Goal: Task Accomplishment & Management: Manage account settings

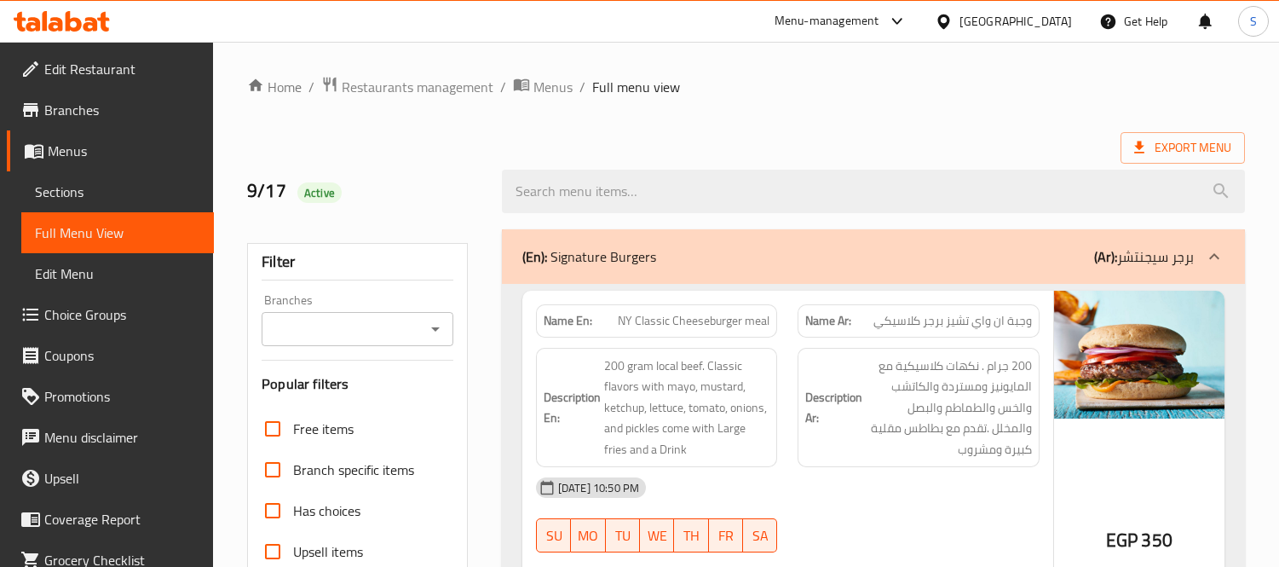
scroll to position [1668, 0]
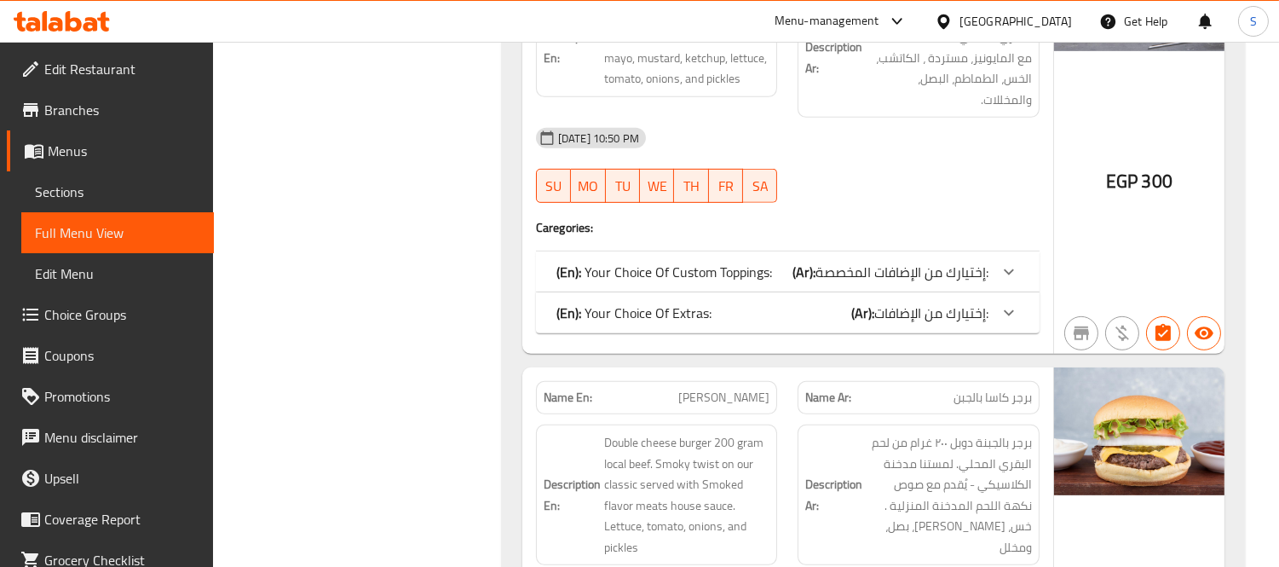
click at [1045, 15] on div "Egypt" at bounding box center [1015, 21] width 112 height 19
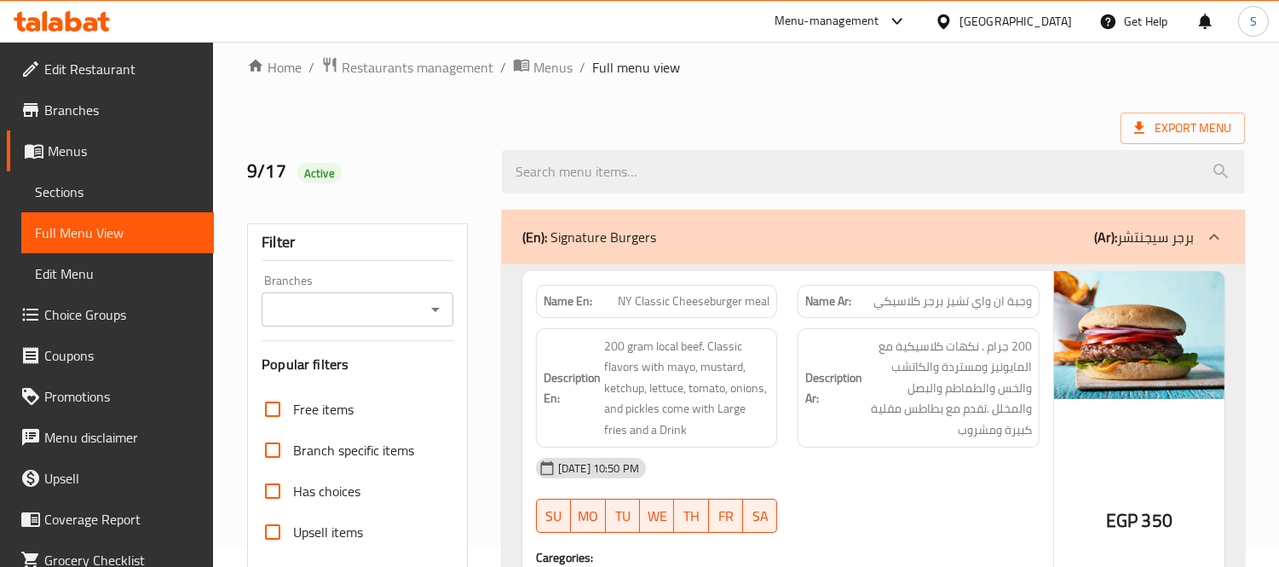
scroll to position [0, 0]
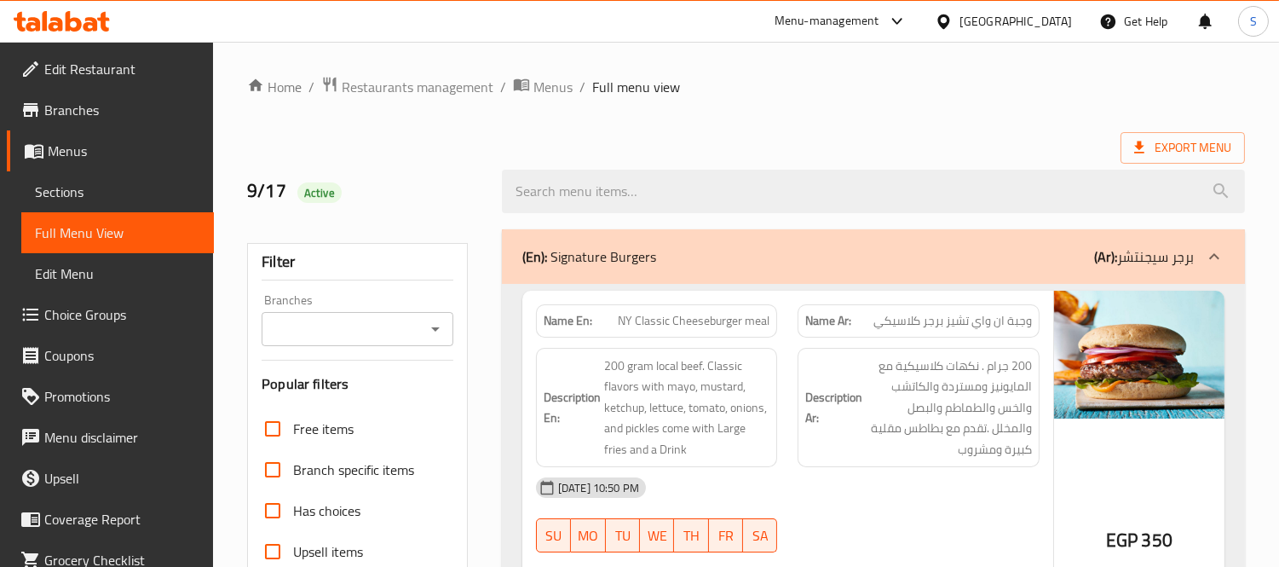
click at [1049, 26] on div "Egypt" at bounding box center [1015, 21] width 112 height 19
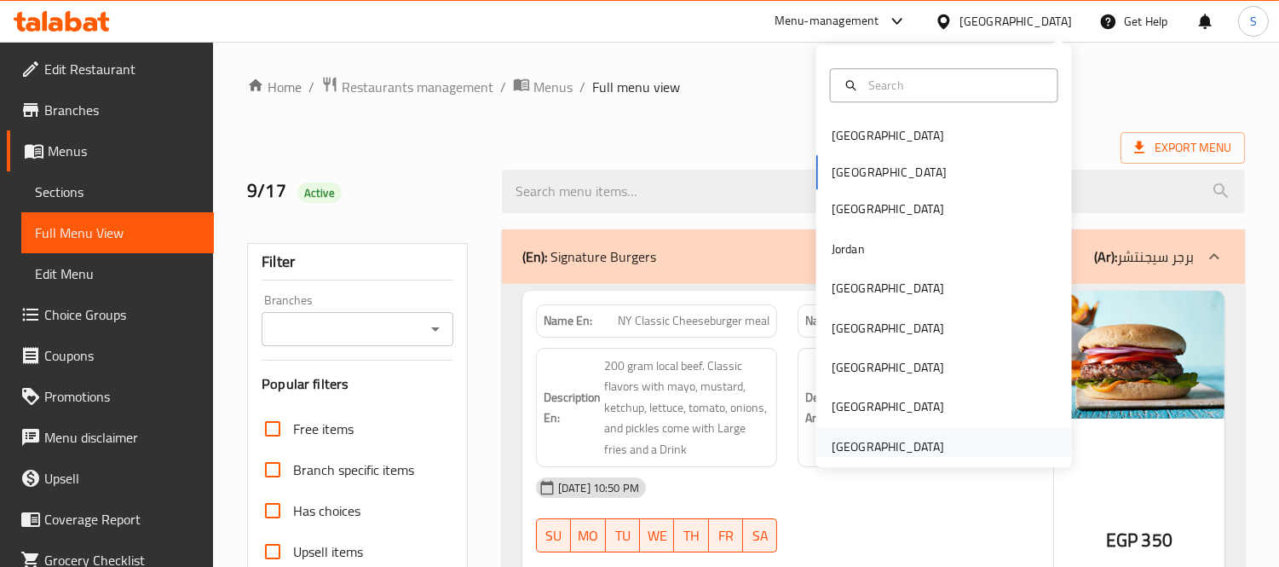
click at [900, 441] on div "[GEOGRAPHIC_DATA]" at bounding box center [888, 446] width 112 height 19
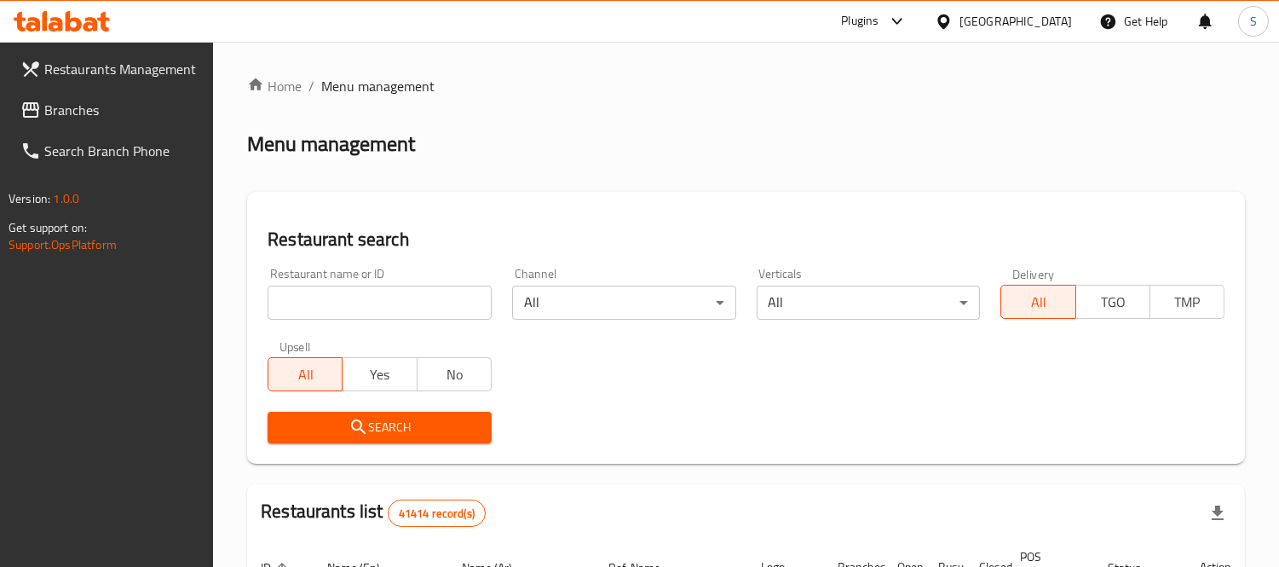
click at [405, 320] on div "Restaurant name or ID Restaurant name or ID" at bounding box center [379, 293] width 245 height 72
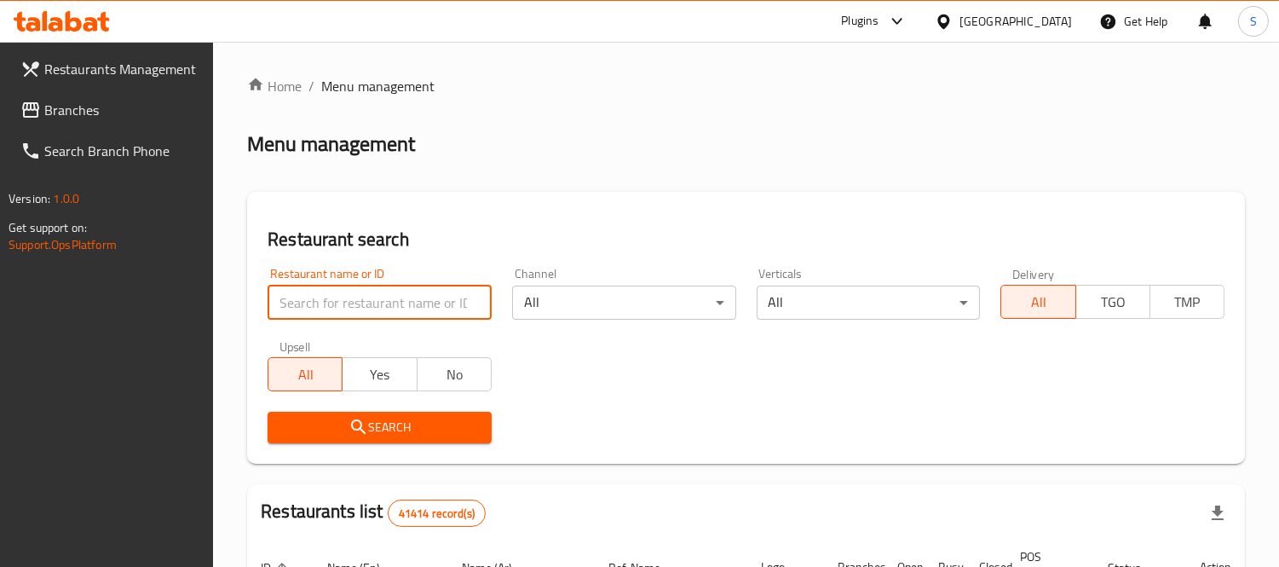
click at [411, 297] on input "search" at bounding box center [380, 302] width 224 height 34
paste input "ICE CREAM TIME"
type input "ICE CREAM TIME"
click button "Search" at bounding box center [380, 428] width 224 height 32
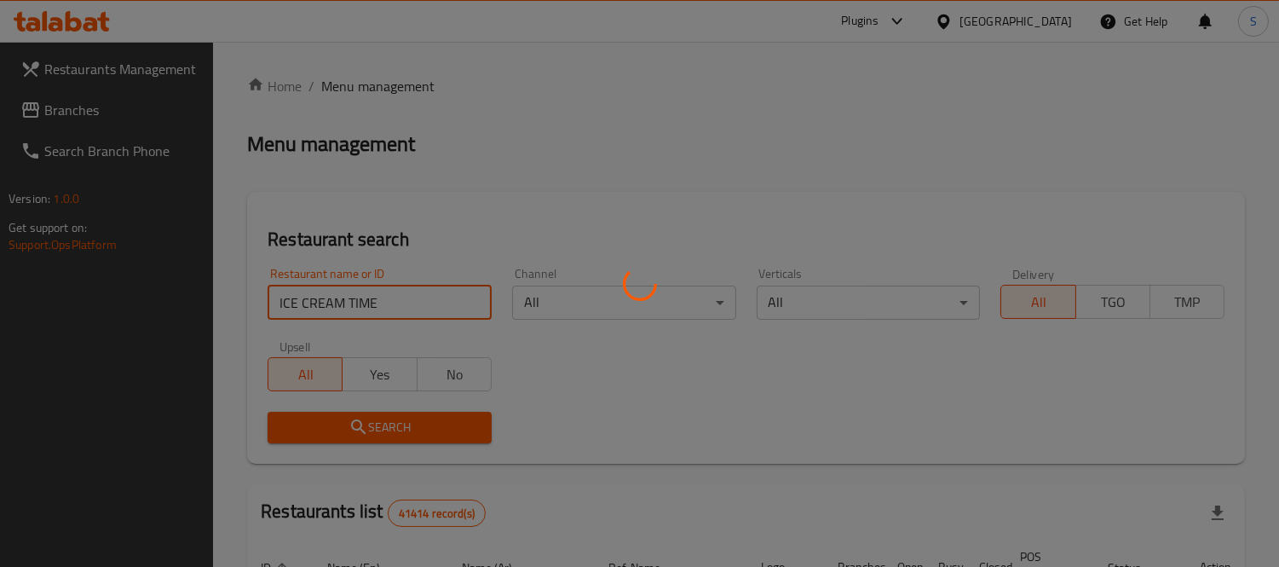
click button "Search" at bounding box center [380, 428] width 224 height 32
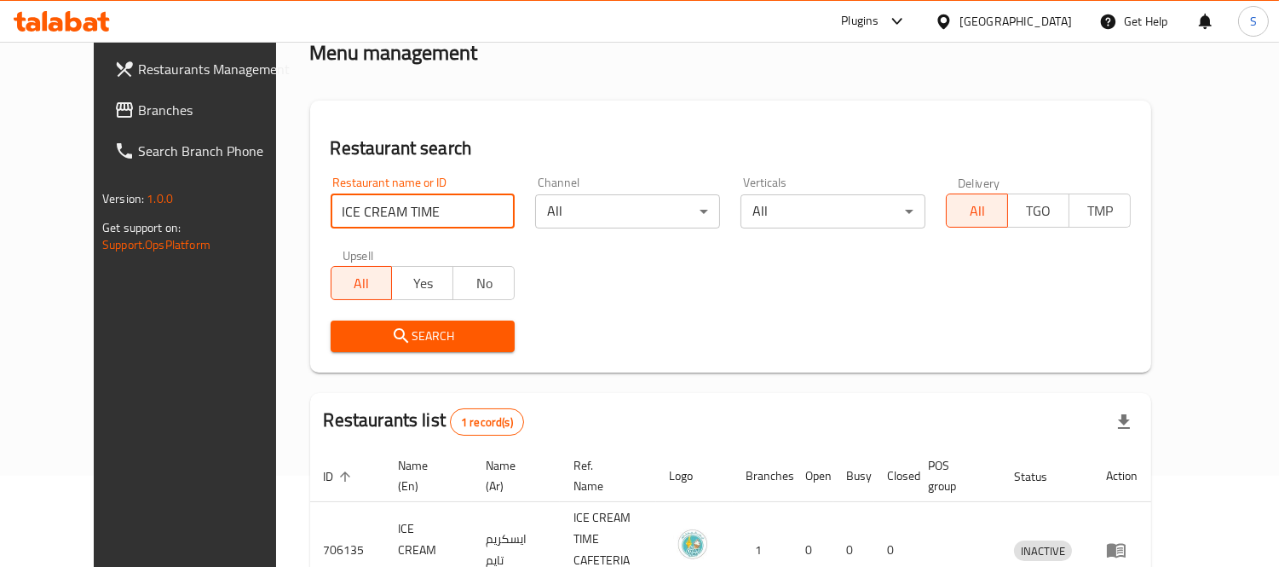
scroll to position [179, 0]
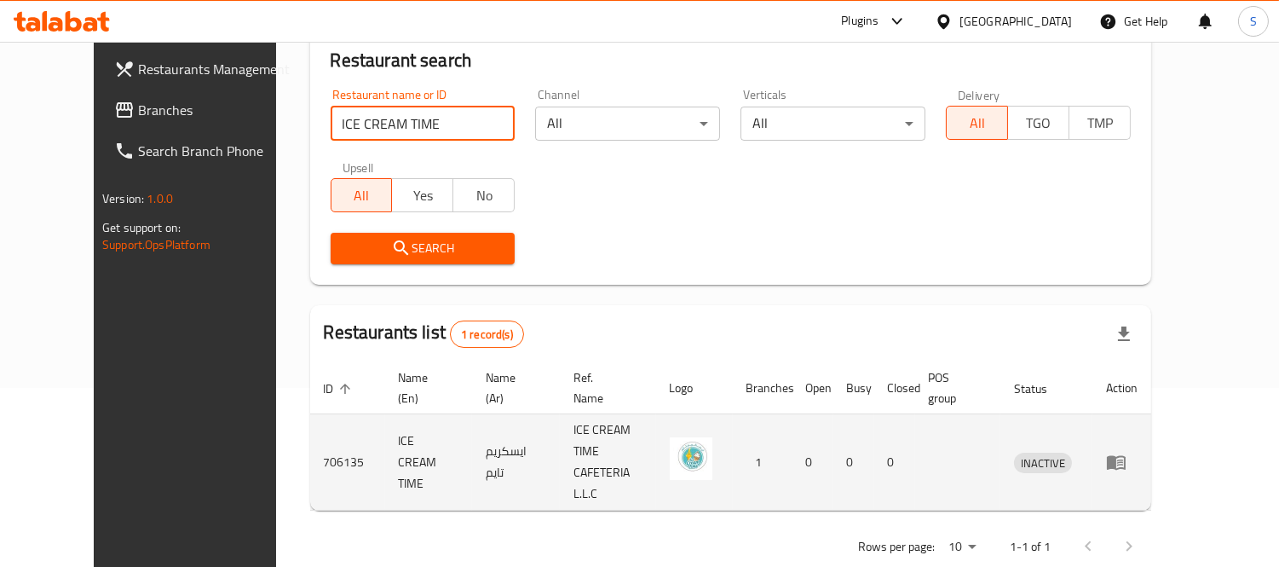
click at [1123, 459] on icon "enhanced table" at bounding box center [1120, 462] width 6 height 7
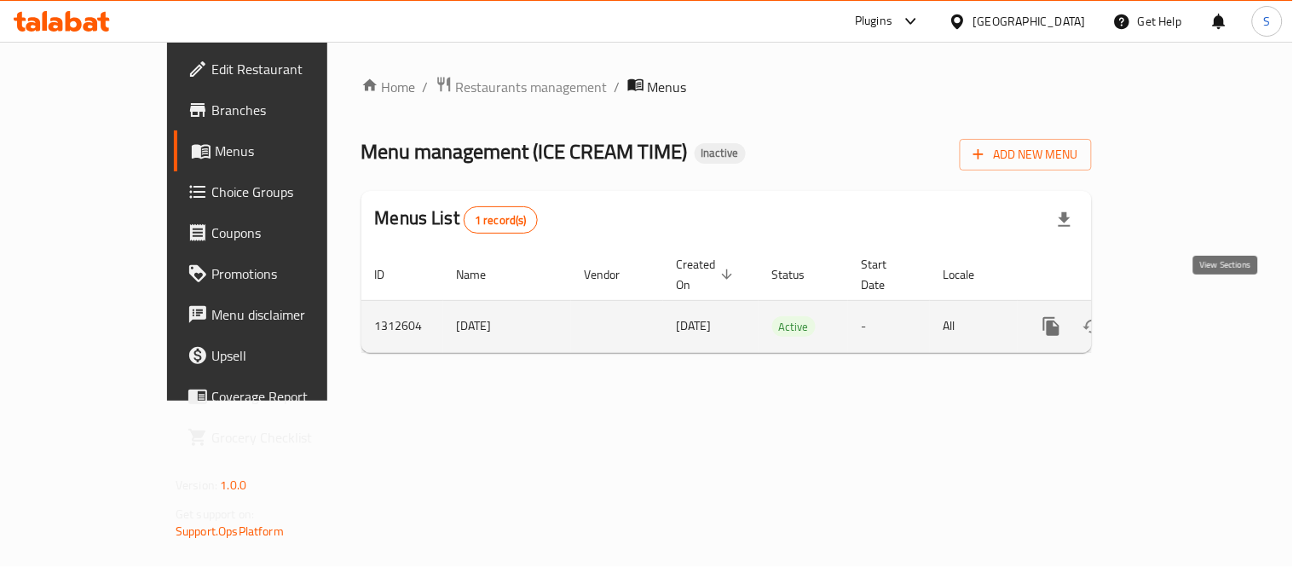
click at [1184, 316] on icon "enhanced table" at bounding box center [1174, 326] width 20 height 20
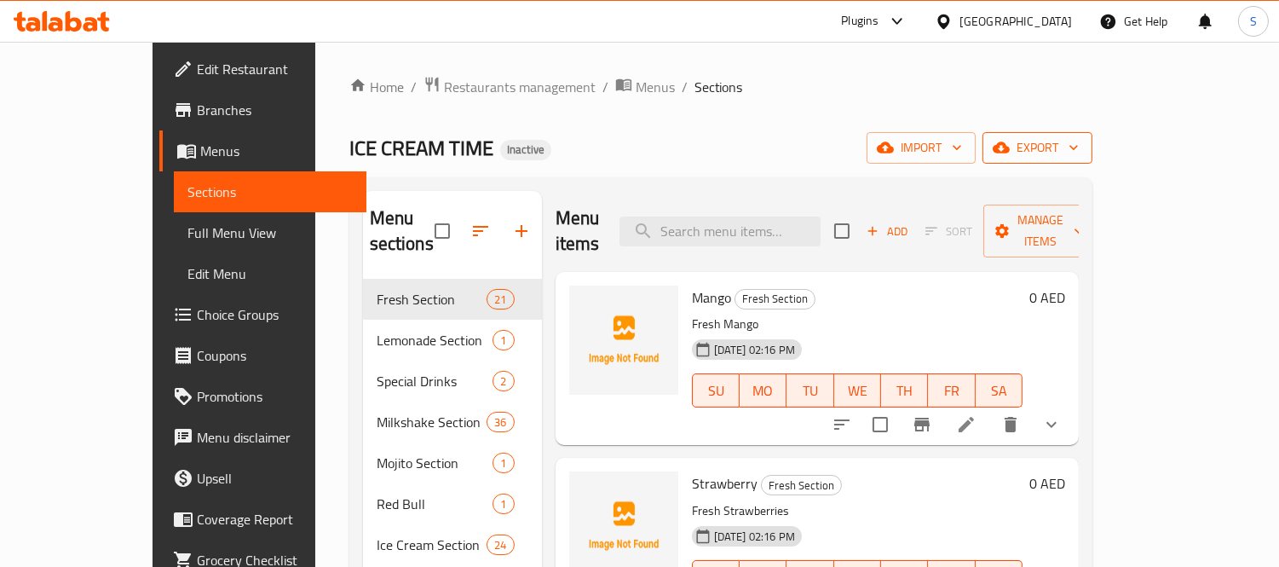
click at [1092, 135] on button "export" at bounding box center [1037, 148] width 110 height 32
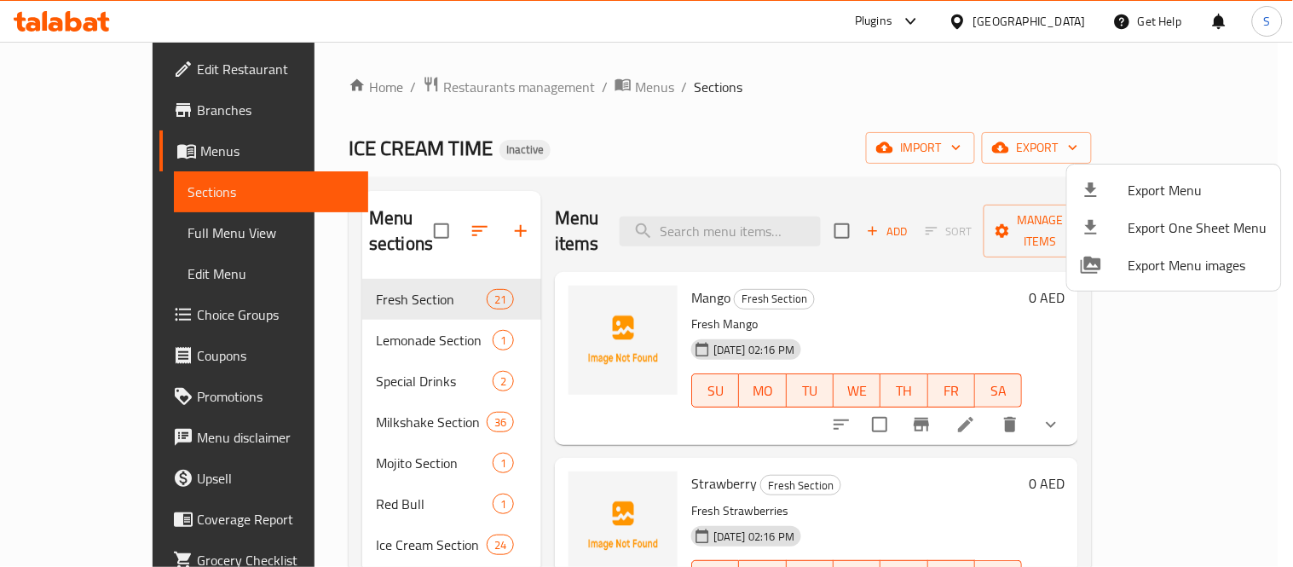
click at [1155, 172] on li "Export Menu" at bounding box center [1174, 189] width 214 height 37
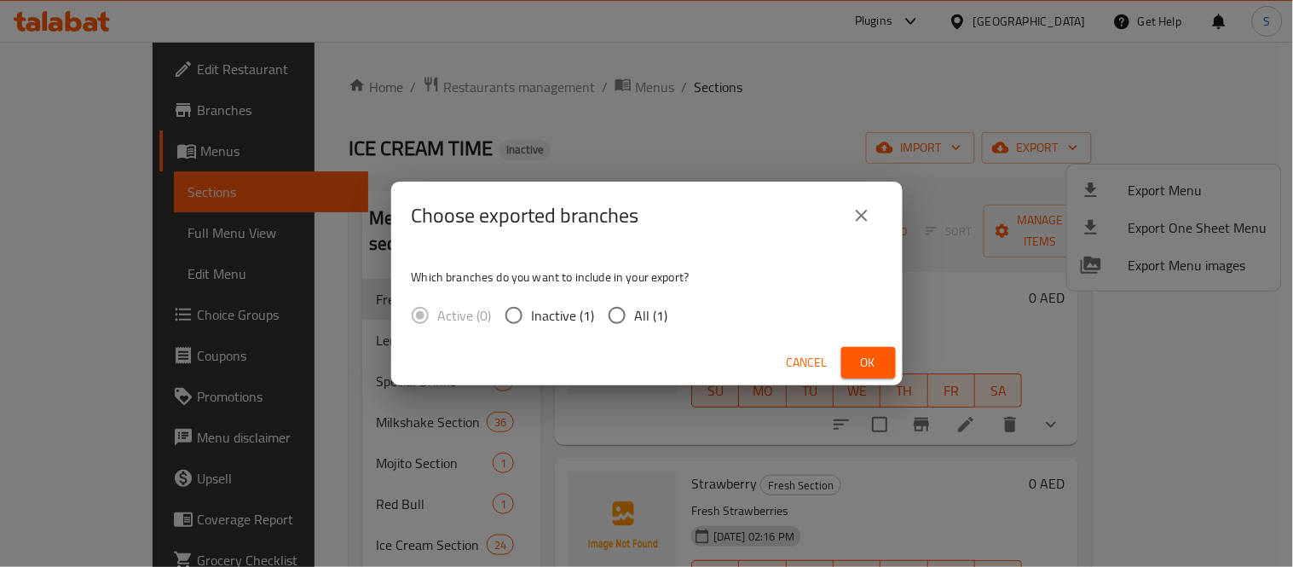
click at [640, 305] on span "All (1)" at bounding box center [651, 315] width 33 height 20
click at [635, 302] on input "All (1)" at bounding box center [617, 315] width 36 height 36
radio input "true"
click at [863, 347] on button "Ok" at bounding box center [868, 363] width 55 height 32
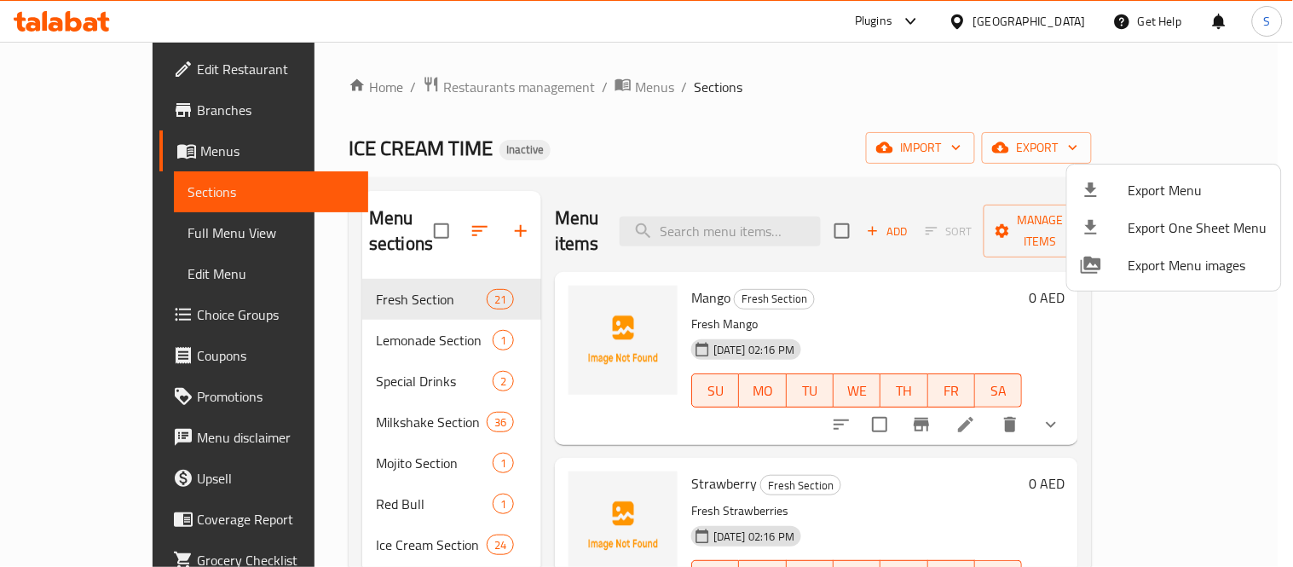
click at [747, 78] on div at bounding box center [646, 283] width 1293 height 567
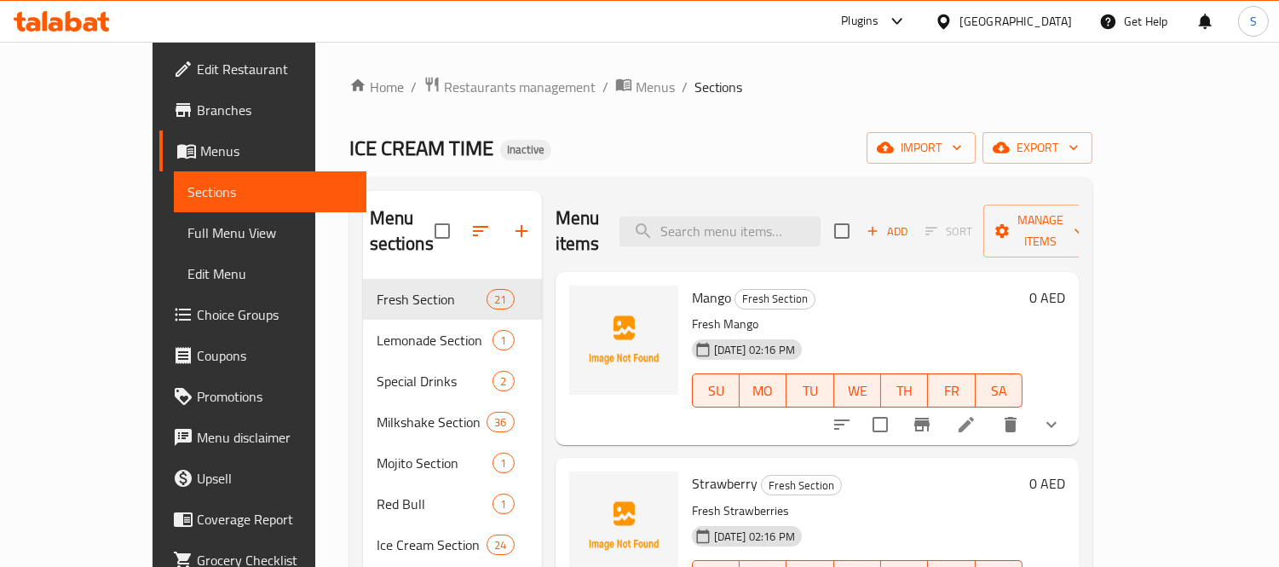
click at [1126, 92] on div "Home / Restaurants management / Menus / Sections ICE CREAM TIME Inactive import…" at bounding box center [720, 515] width 811 height 946
click at [1082, 145] on icon "button" at bounding box center [1073, 147] width 17 height 17
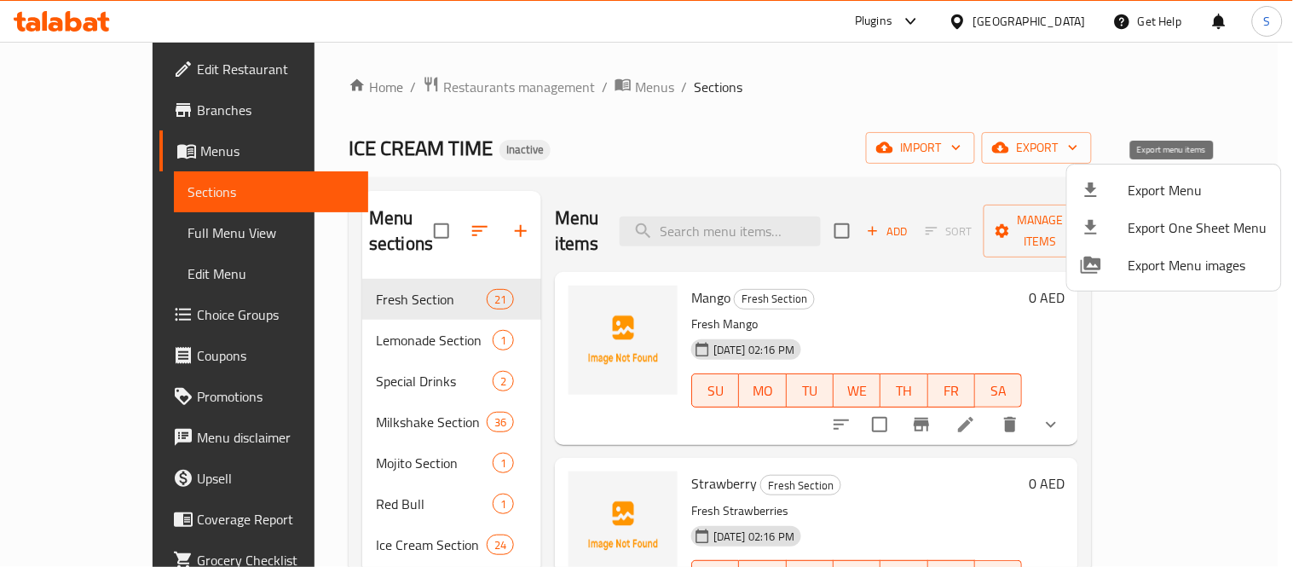
click at [1148, 199] on span "Export Menu" at bounding box center [1197, 190] width 139 height 20
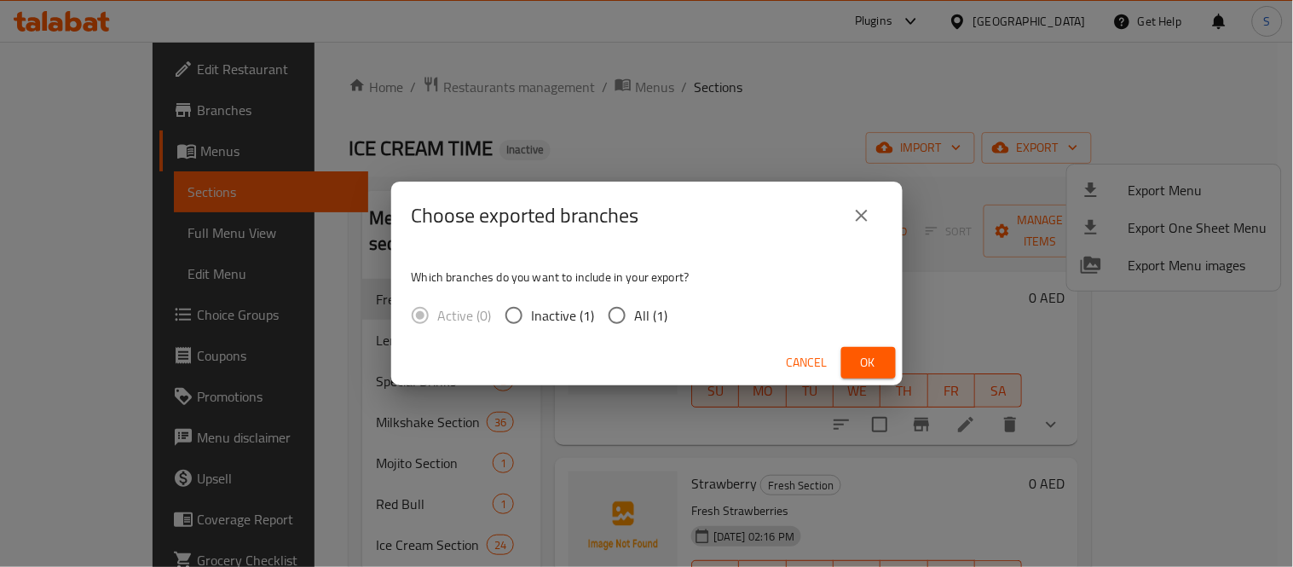
click at [863, 218] on icon "close" at bounding box center [861, 216] width 12 height 12
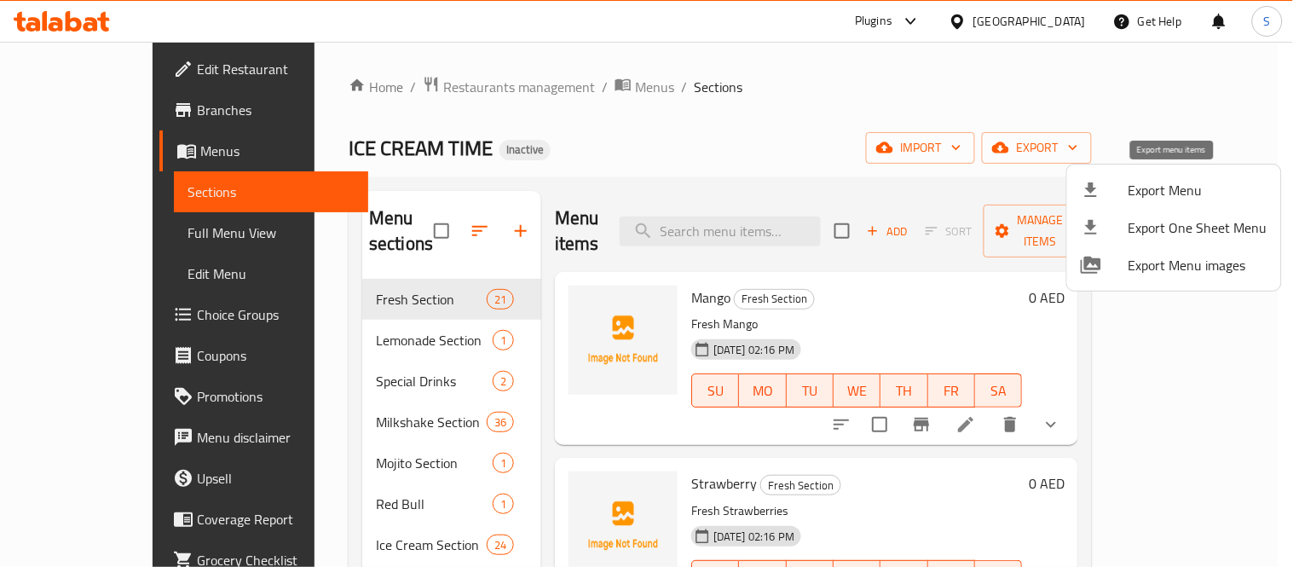
click at [1207, 192] on span "Export Menu" at bounding box center [1197, 190] width 139 height 20
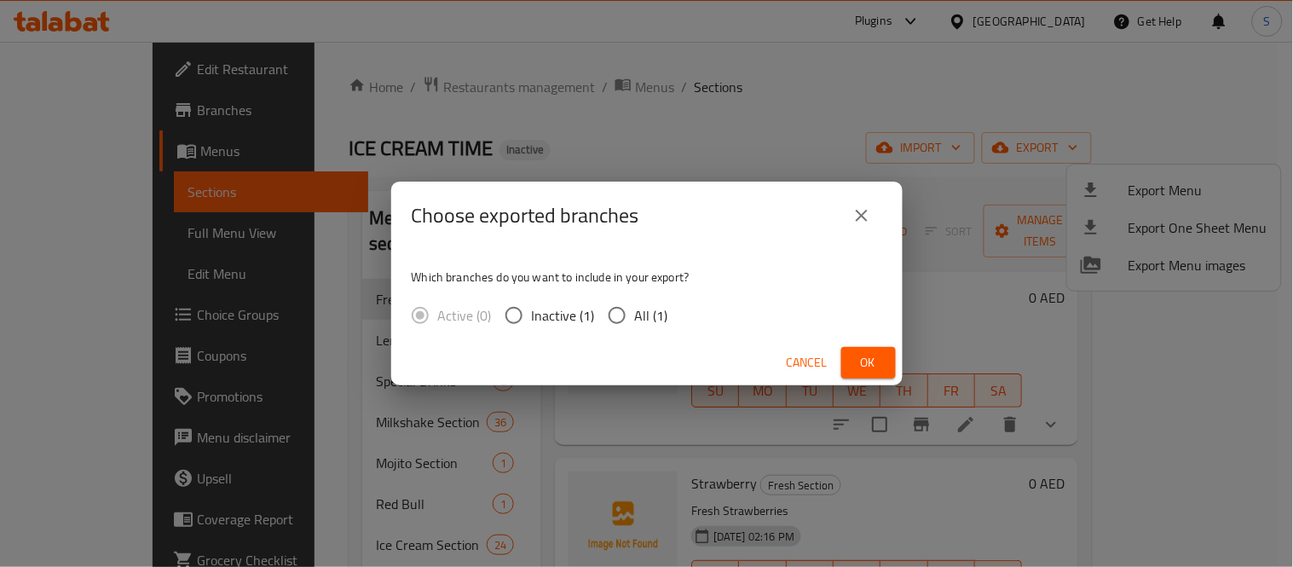
click at [636, 320] on span "All (1)" at bounding box center [651, 315] width 33 height 20
click at [635, 320] on input "All (1)" at bounding box center [617, 315] width 36 height 36
radio input "true"
click at [867, 361] on span "Ok" at bounding box center [868, 362] width 27 height 21
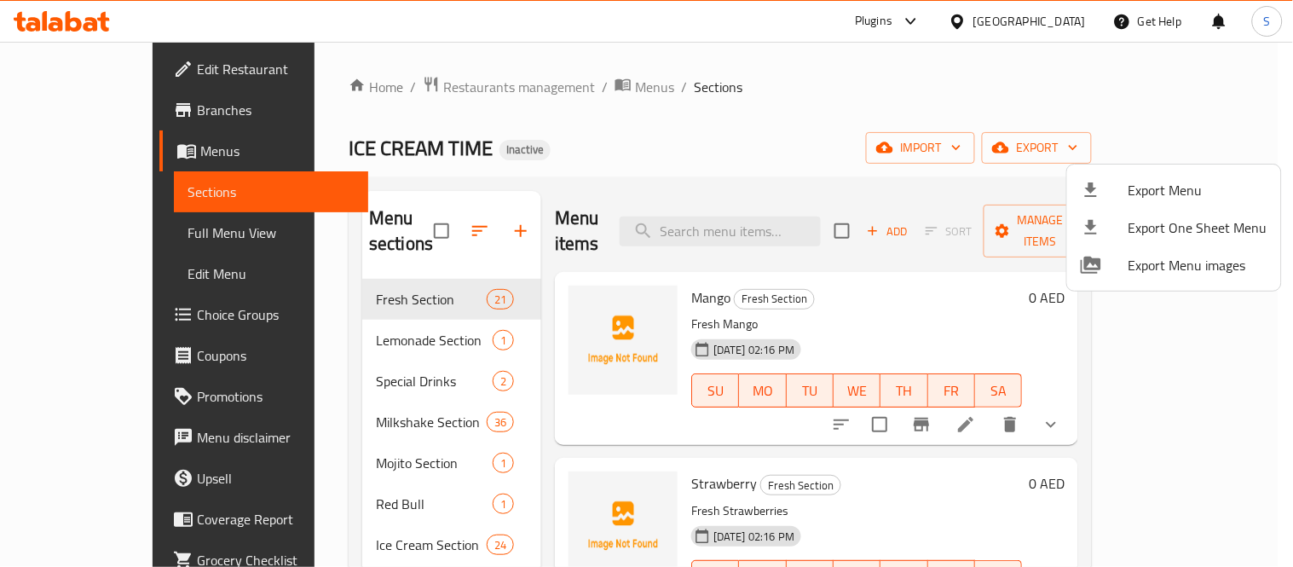
click at [729, 100] on div at bounding box center [646, 283] width 1293 height 567
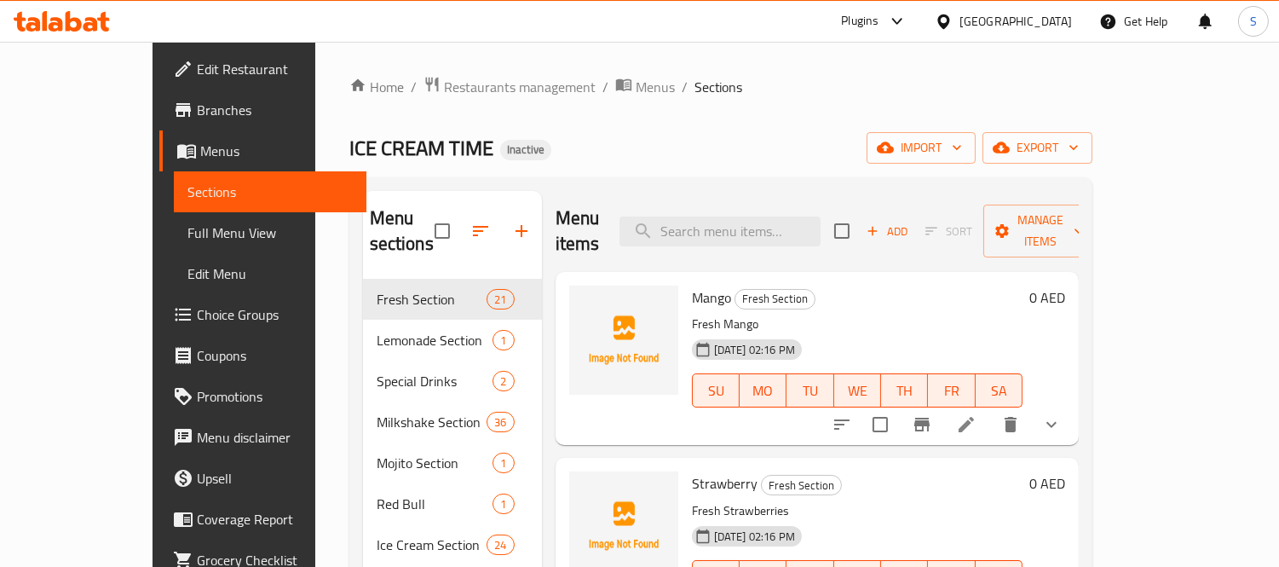
drag, startPoint x: 99, startPoint y: 46, endPoint x: 99, endPoint y: 57, distance: 11.1
click at [140, 46] on ul "Edit Restaurant Branches Menus Sections Full Menu View Edit Menu Choice Groups …" at bounding box center [253, 314] width 227 height 545
drag, startPoint x: 99, startPoint y: 62, endPoint x: 366, endPoint y: 27, distance: 269.8
click at [197, 62] on span "Edit Restaurant" at bounding box center [275, 69] width 156 height 20
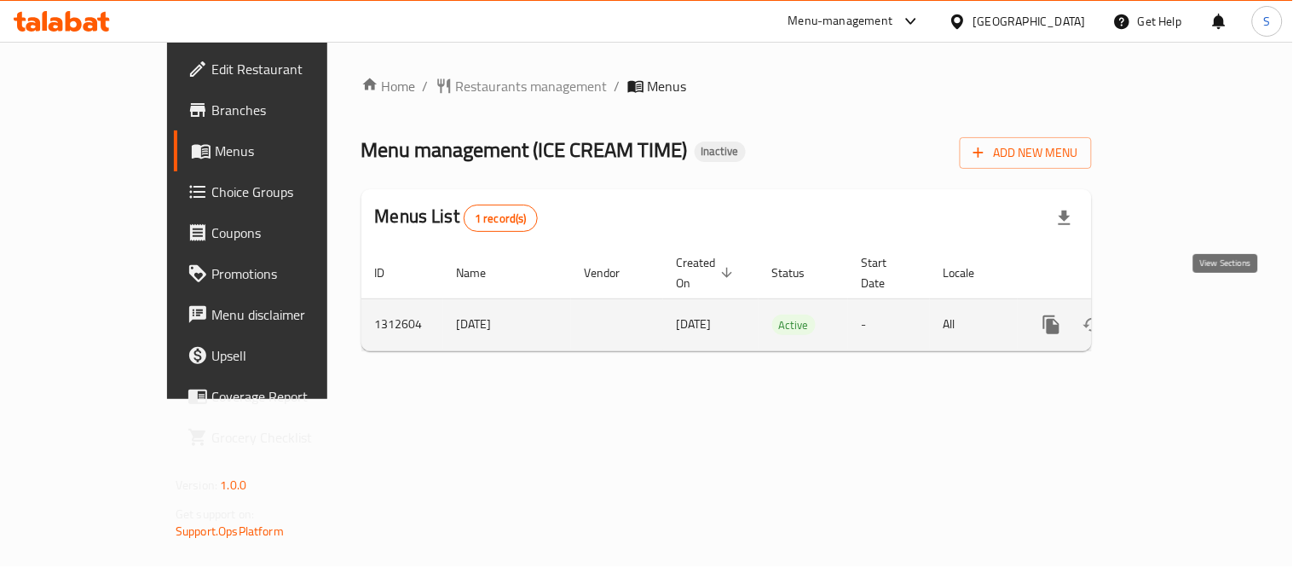
click at [1184, 314] on icon "enhanced table" at bounding box center [1174, 324] width 20 height 20
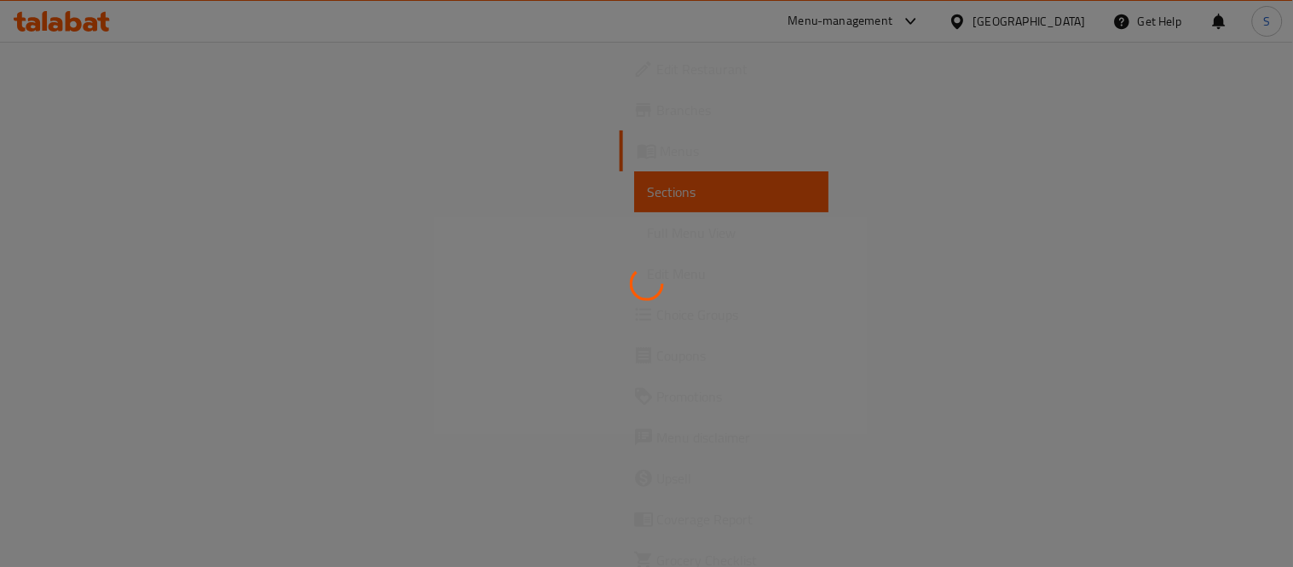
click at [64, 234] on div at bounding box center [646, 283] width 1293 height 567
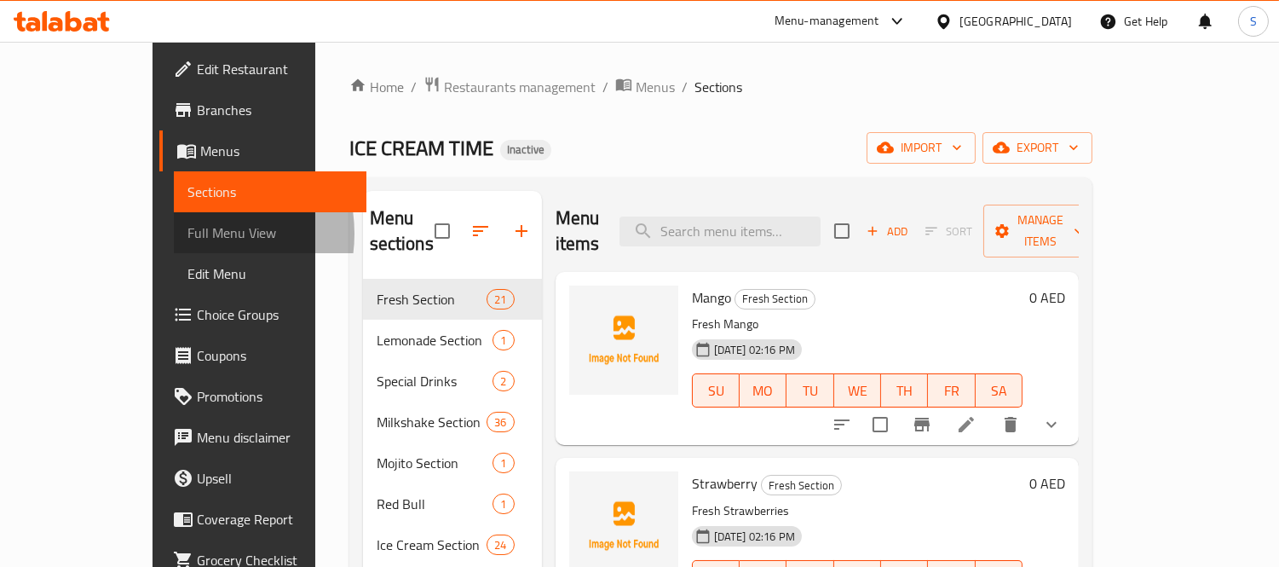
click at [187, 233] on span "Full Menu View" at bounding box center [269, 232] width 165 height 20
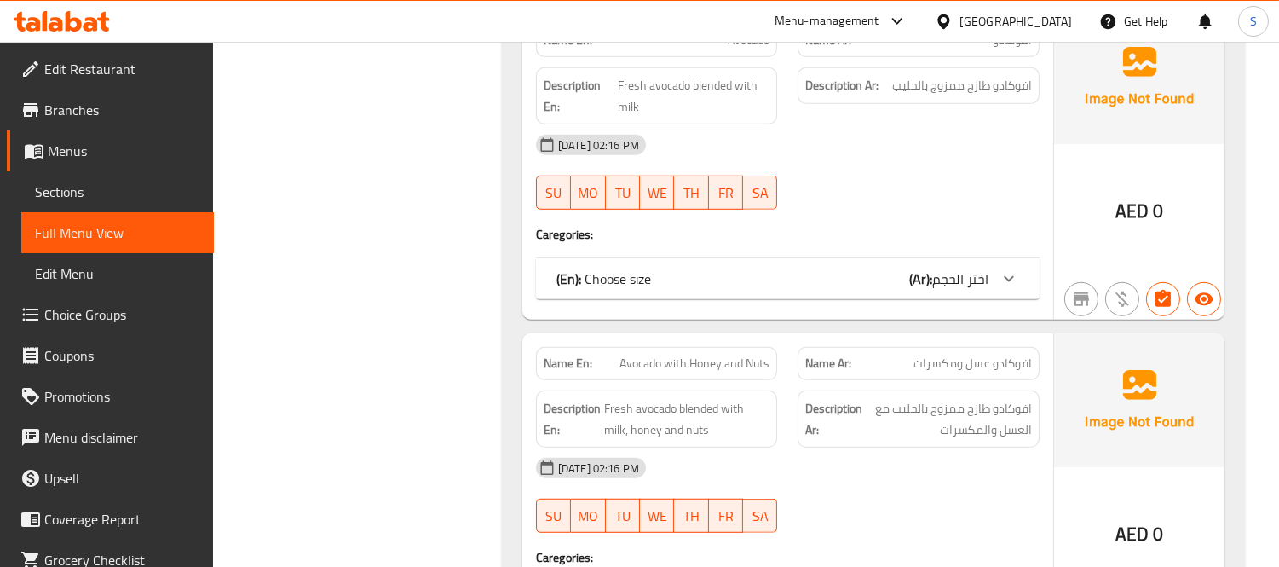
scroll to position [2366, 0]
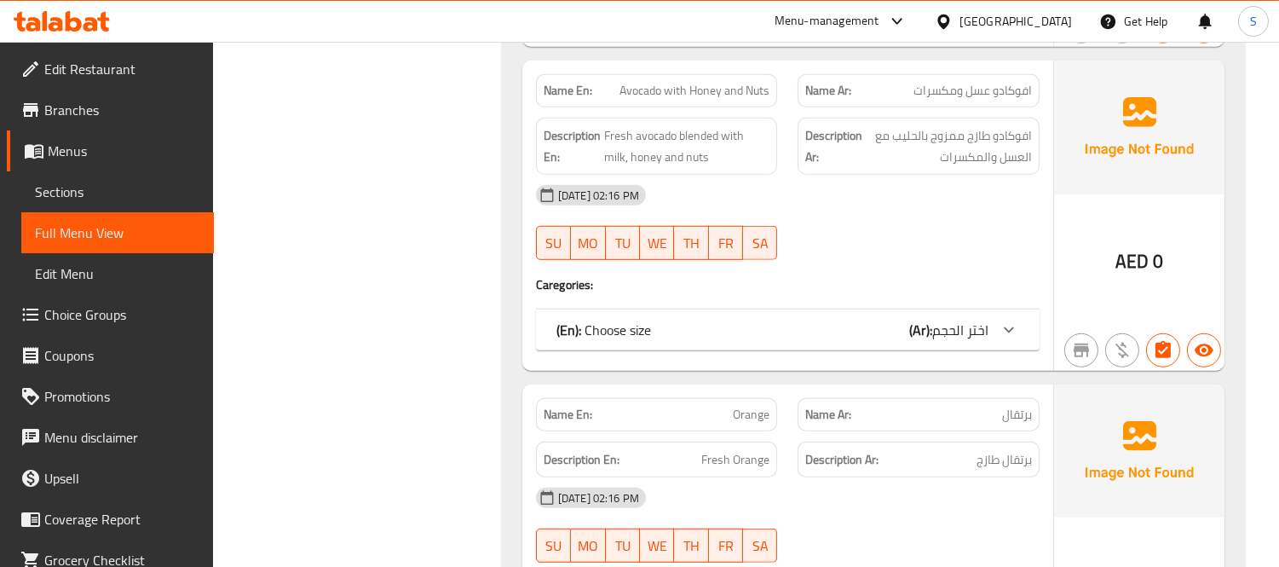
click at [106, 173] on link "Sections" at bounding box center [117, 191] width 193 height 41
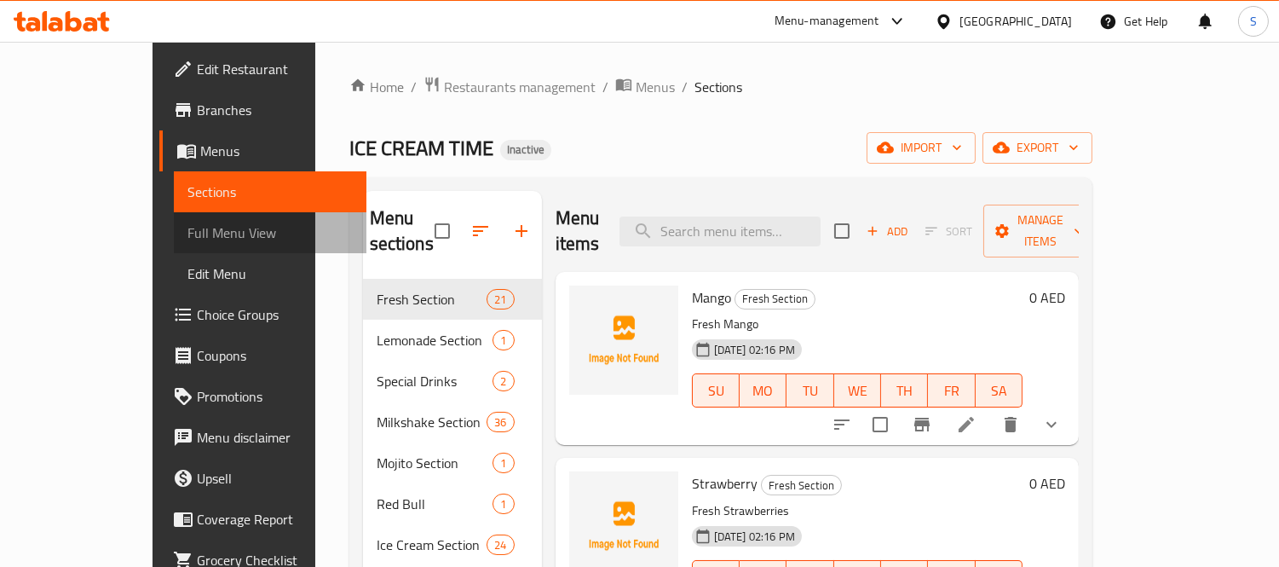
click at [187, 233] on span "Full Menu View" at bounding box center [269, 232] width 165 height 20
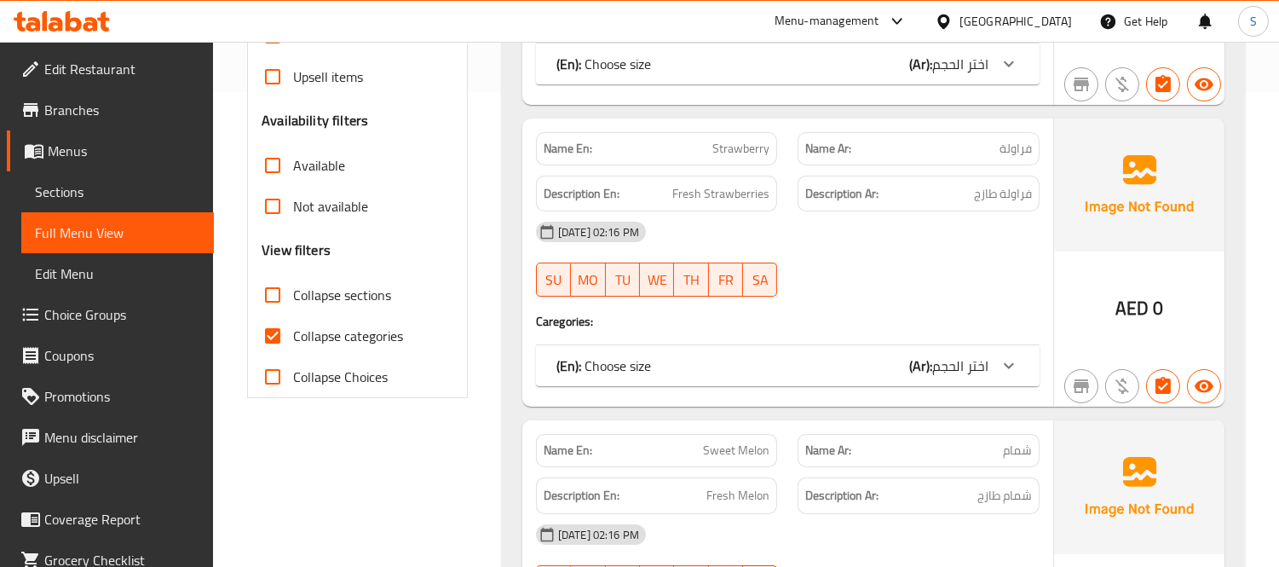
scroll to position [567, 0]
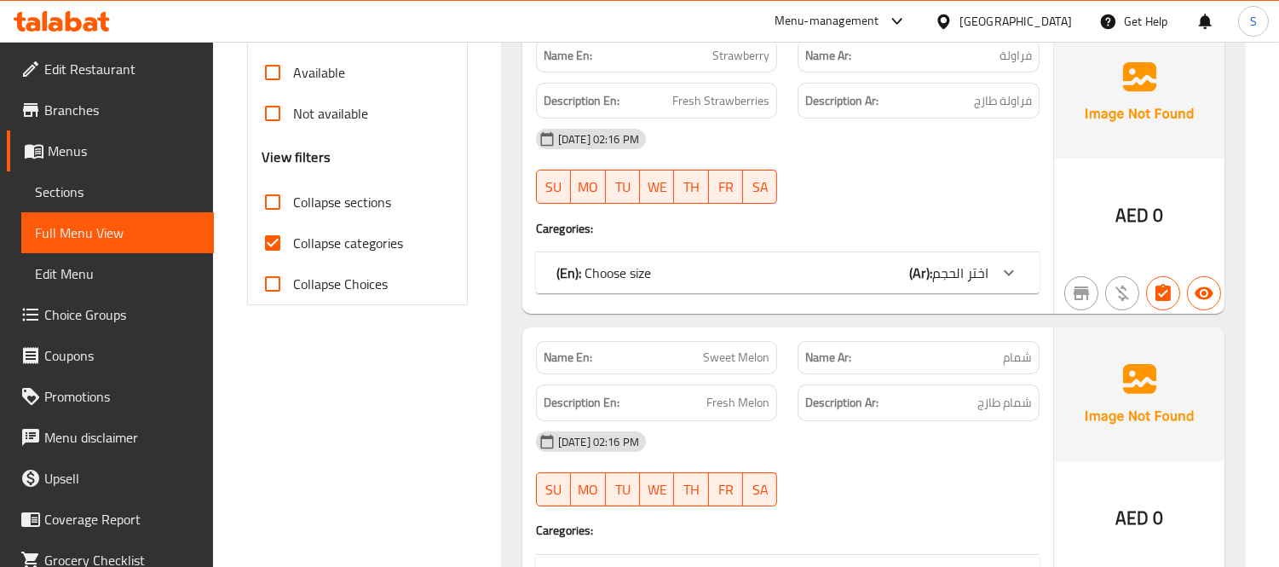
click at [361, 227] on label "Collapse categories" at bounding box center [327, 242] width 151 height 41
click at [293, 227] on input "Collapse categories" at bounding box center [272, 242] width 41 height 41
checkbox input "false"
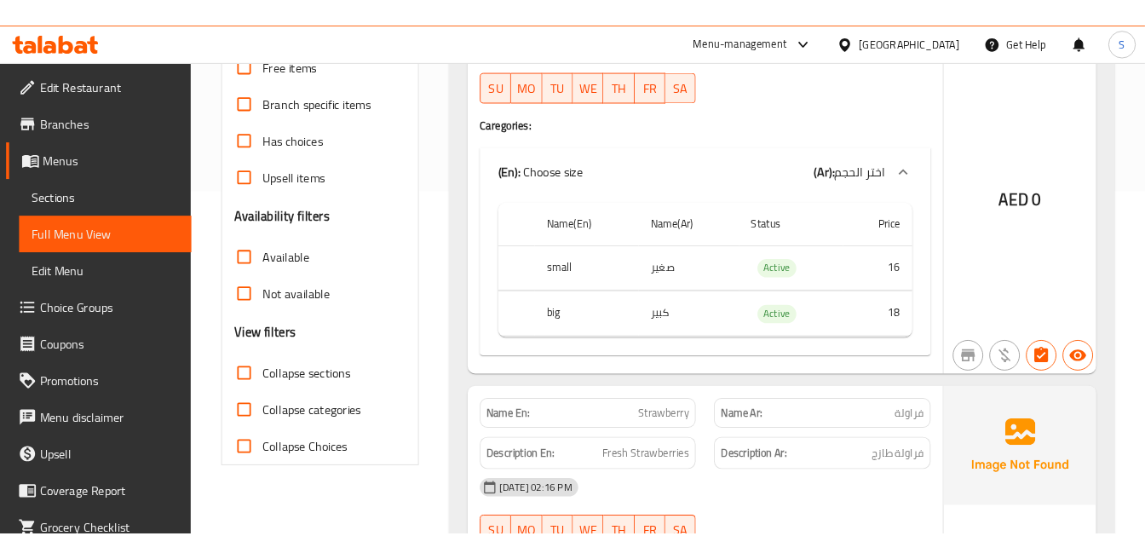
scroll to position [284, 0]
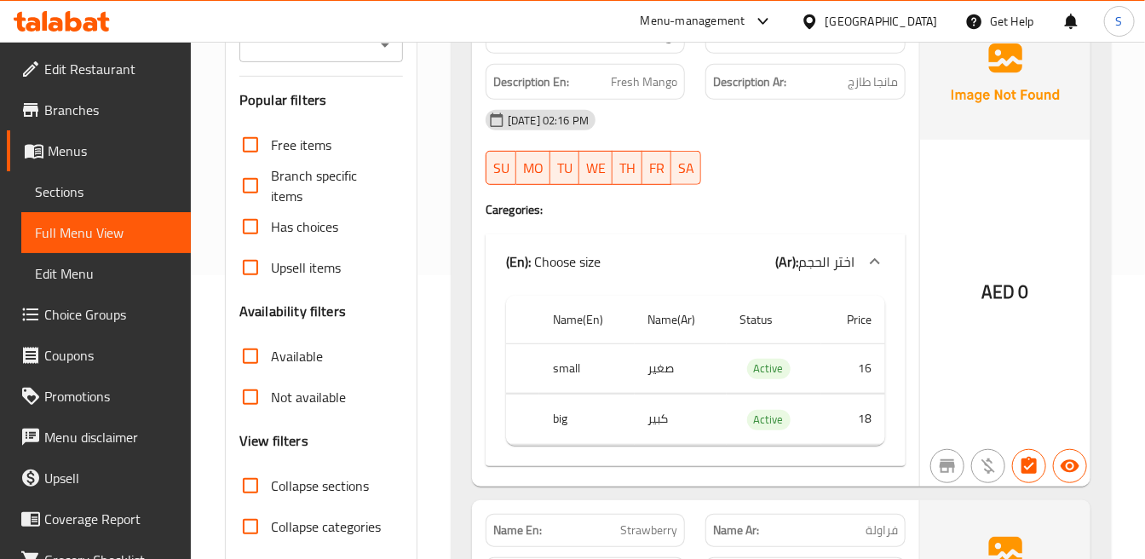
click at [943, 113] on img at bounding box center [1005, 73] width 170 height 133
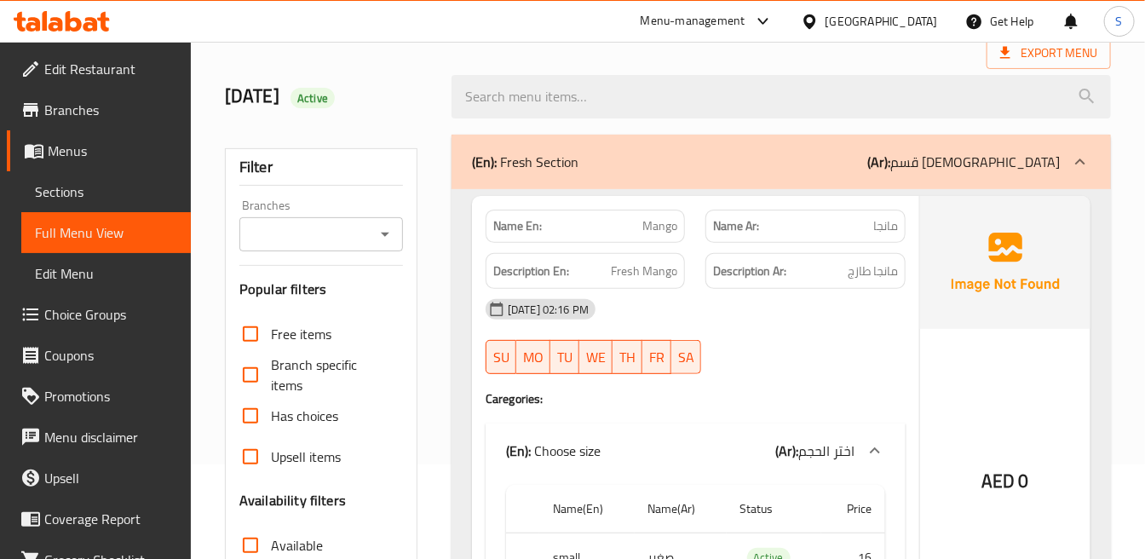
scroll to position [189, 0]
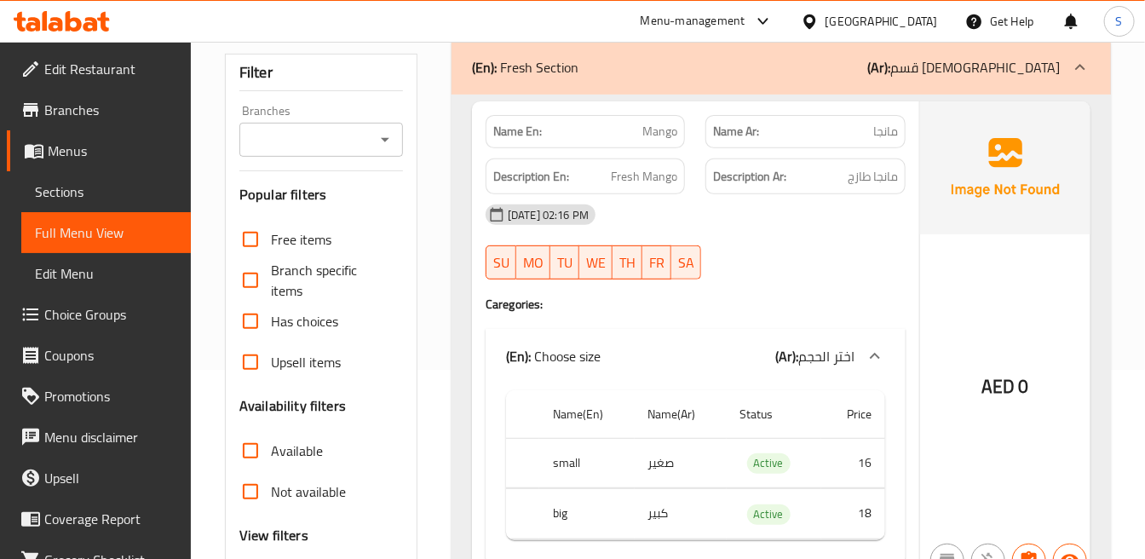
click at [914, 164] on div "Description Ar: مانجا طازج" at bounding box center [805, 176] width 220 height 57
click at [966, 143] on img at bounding box center [1005, 167] width 170 height 133
click at [1031, 197] on img at bounding box center [1005, 167] width 170 height 133
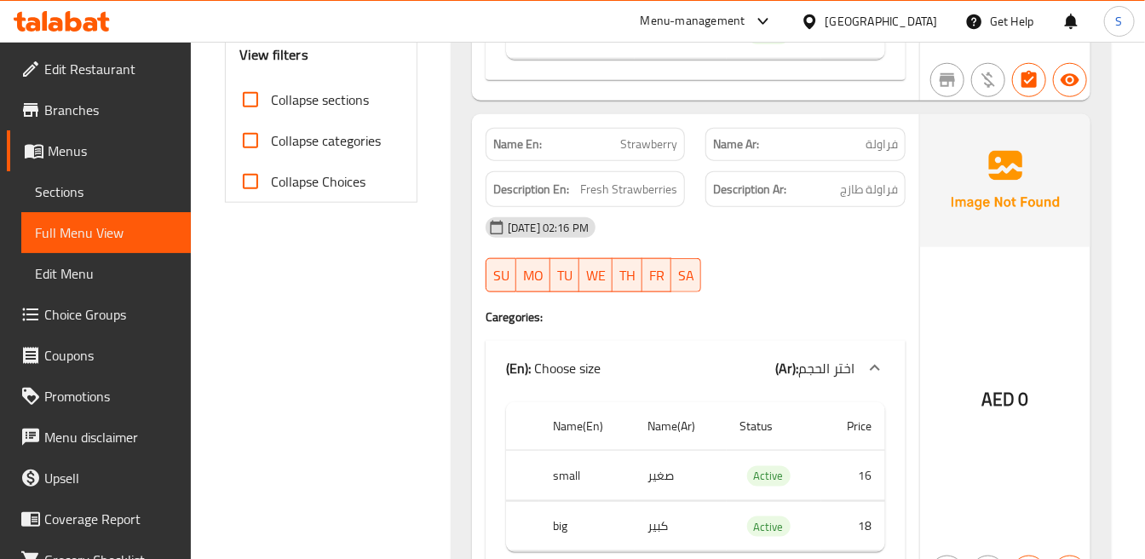
scroll to position [700, 0]
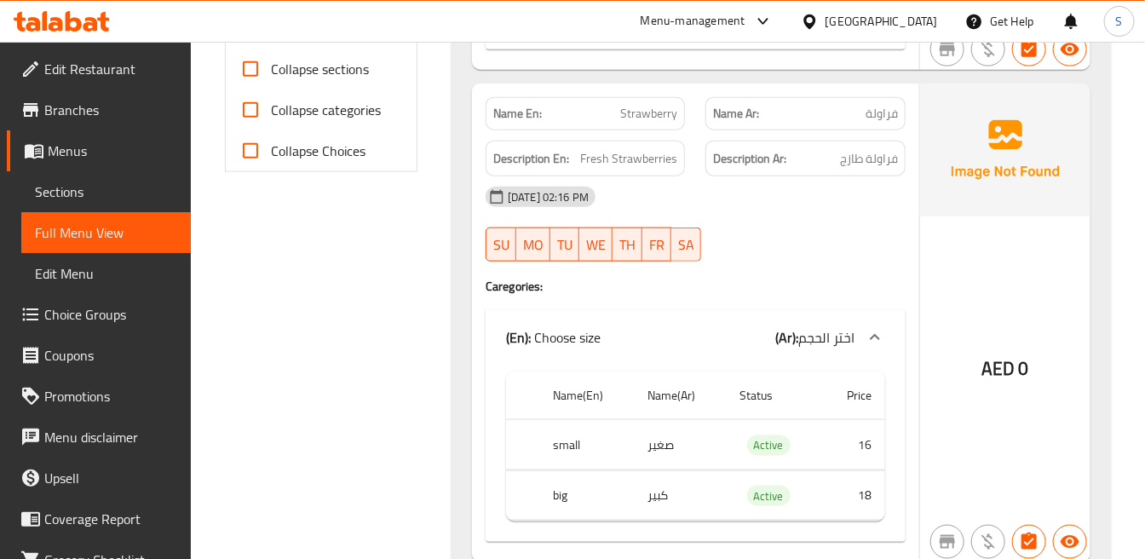
click at [955, 208] on img at bounding box center [1005, 150] width 170 height 133
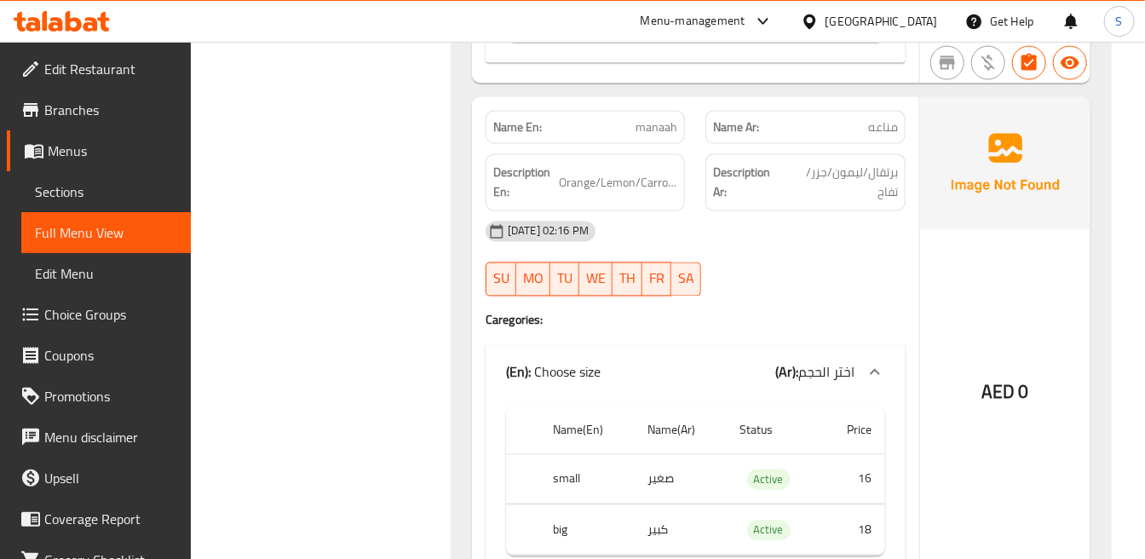
scroll to position [6286, 0]
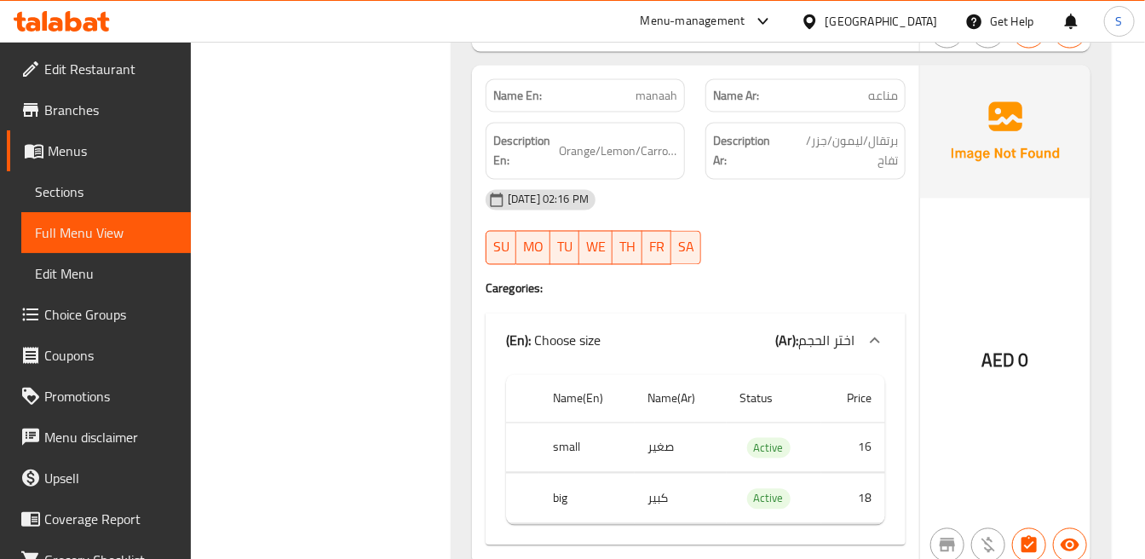
click at [986, 199] on div "AED 0" at bounding box center [1005, 316] width 170 height 500
click at [626, 141] on span "Orange/Lemon/Carrot/Apple" at bounding box center [618, 151] width 118 height 21
copy span "Orange/Lemon/Carrot/Apple"
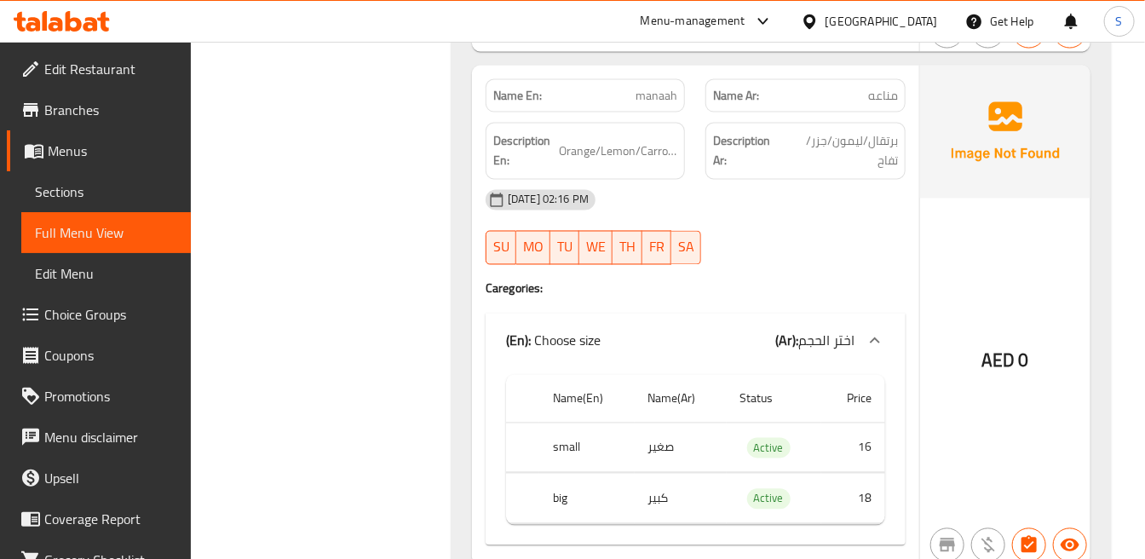
click at [963, 179] on div "AED 0" at bounding box center [1005, 316] width 170 height 500
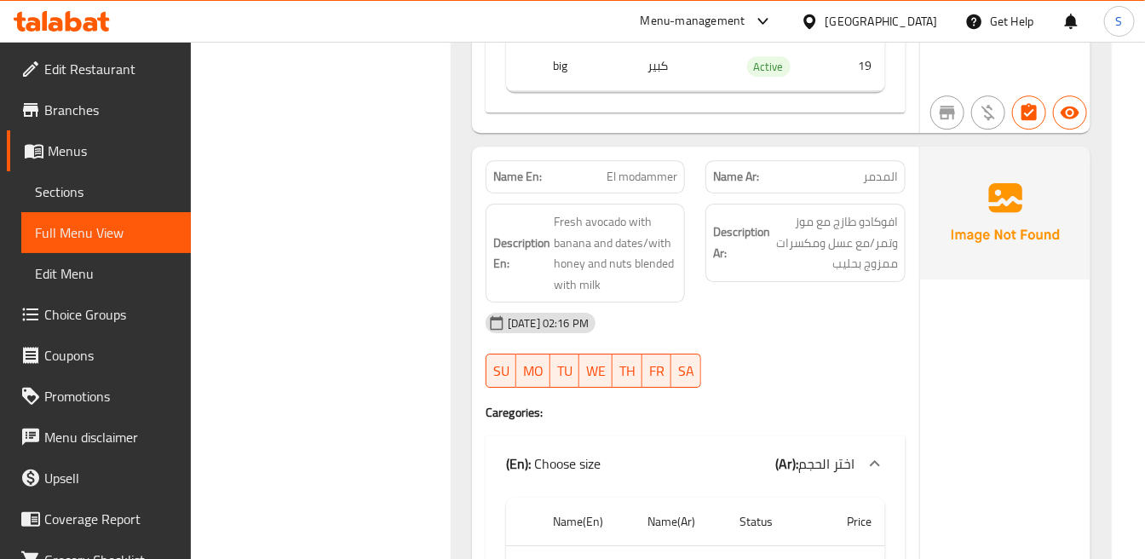
scroll to position [7328, 0]
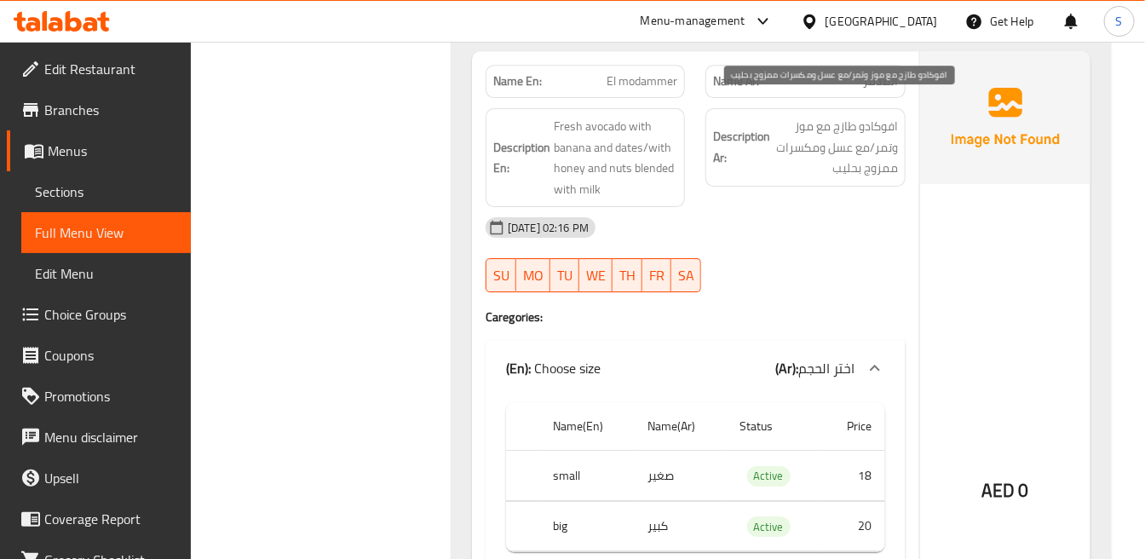
click at [862, 120] on span "افوكادو طازج مع موز وتمر/مع عسل ومكسرات ممزوج بحليب" at bounding box center [836, 147] width 124 height 63
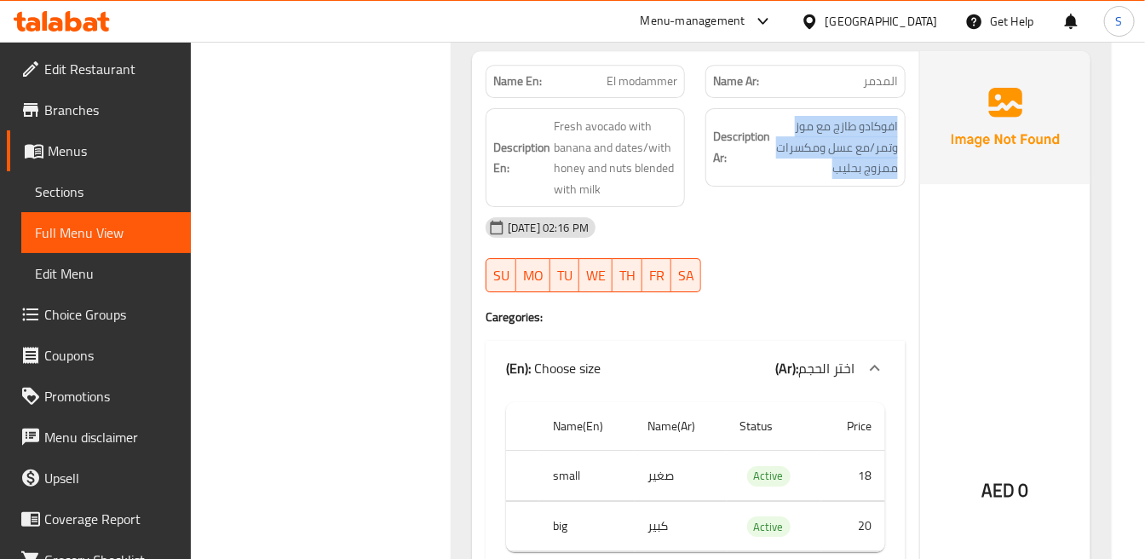
click at [973, 140] on img at bounding box center [1005, 117] width 170 height 133
click at [873, 141] on span "افوكادو طازج مع موز وتمر/مع عسل ومكسرات ممزوج بحليب" at bounding box center [836, 147] width 124 height 63
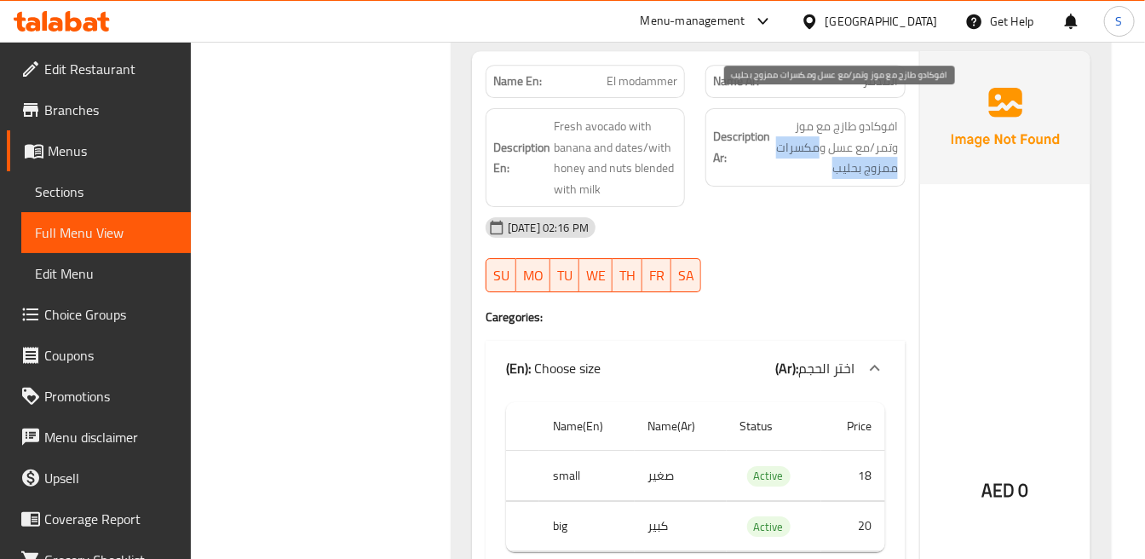
drag, startPoint x: 814, startPoint y: 136, endPoint x: 808, endPoint y: 143, distance: 9.1
click at [808, 143] on span "افوكادو طازج مع موز وتمر/مع عسل ومكسرات ممزوج بحليب" at bounding box center [836, 147] width 124 height 63
click at [807, 145] on span "افوكادو طازج مع موز وتمر/مع عسل ومكسرات ممزوج بحليب" at bounding box center [836, 147] width 124 height 63
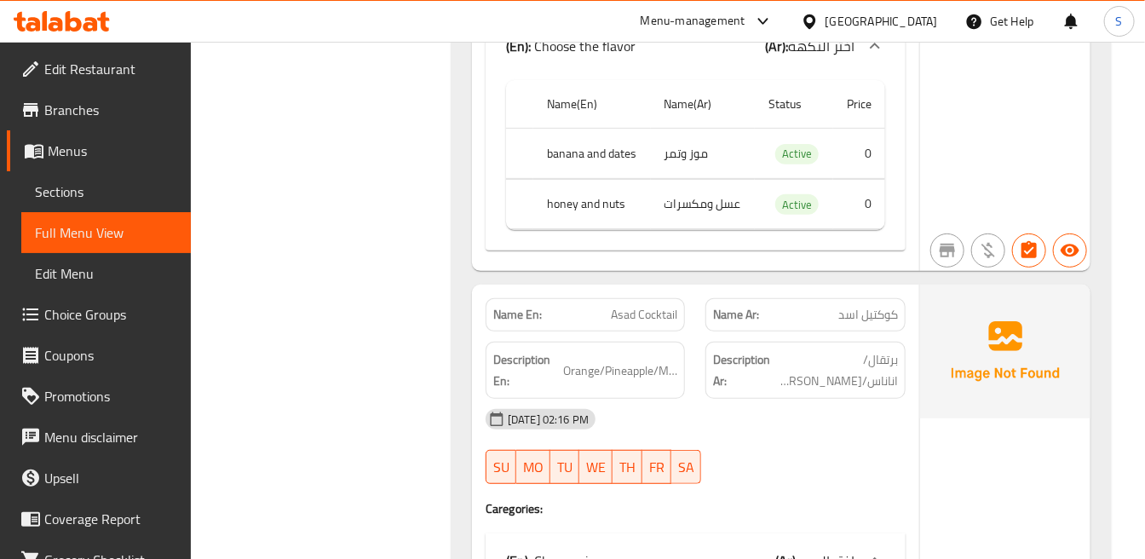
scroll to position [7990, 0]
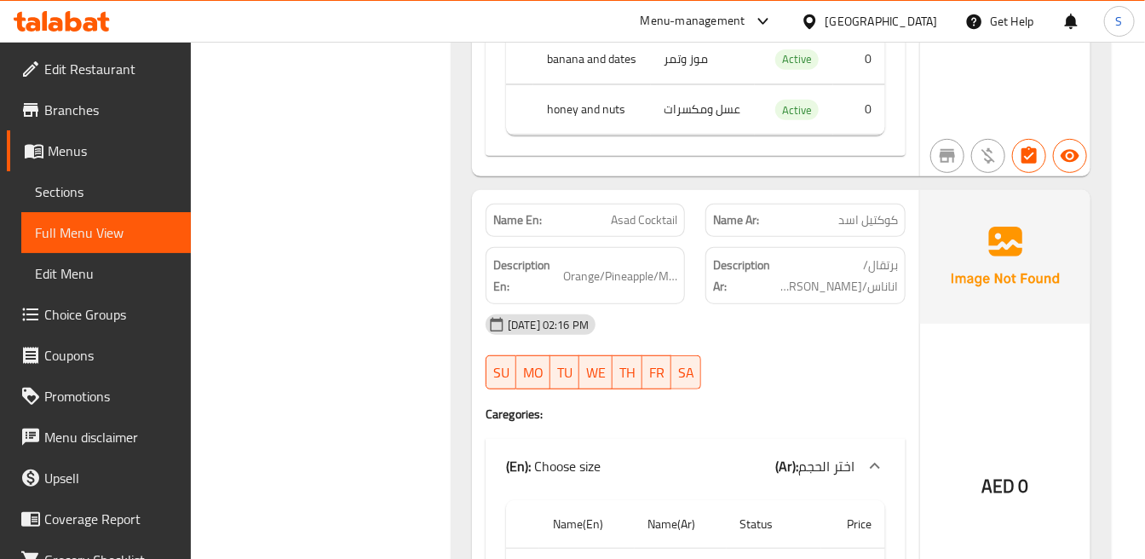
click at [626, 211] on span "Asad Cocktail" at bounding box center [644, 220] width 66 height 18
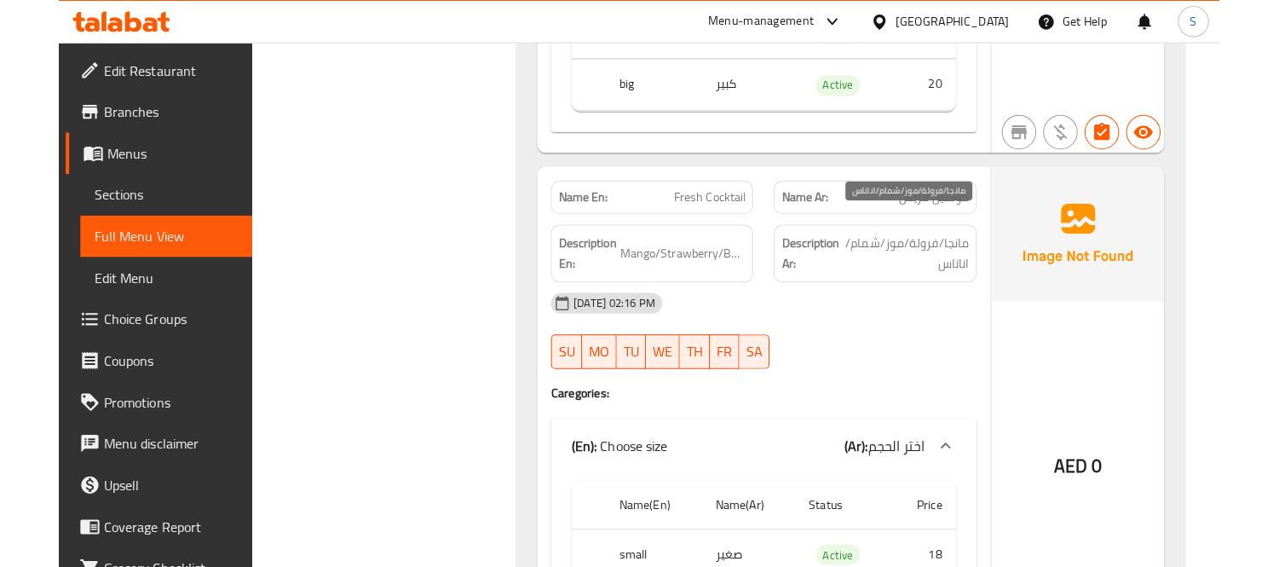
scroll to position [8558, 0]
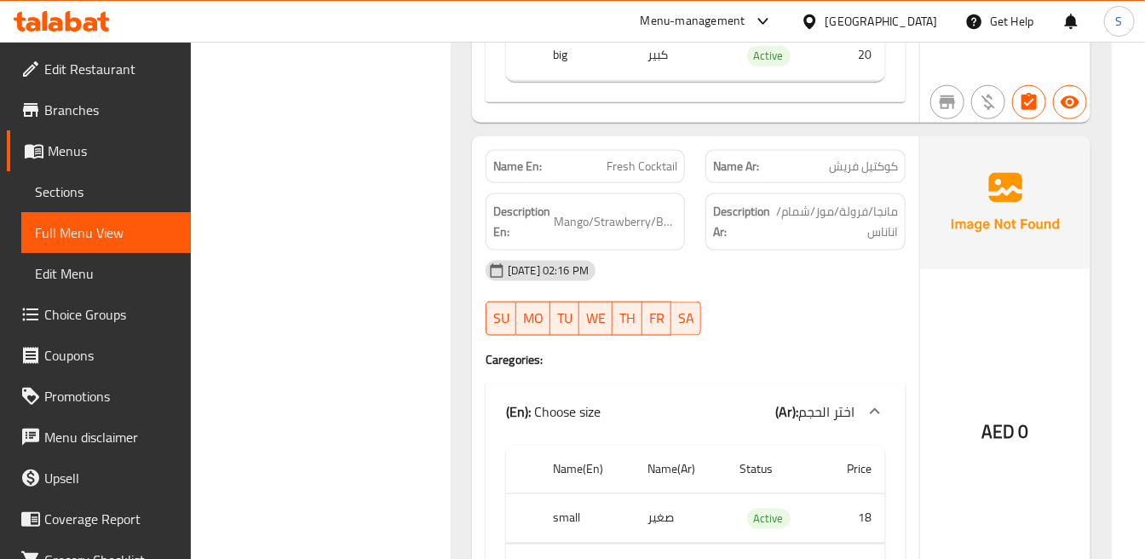
click at [953, 222] on img at bounding box center [1005, 202] width 170 height 133
click at [632, 201] on h6 "Description En: Mango/Strawberry/Banana/Melon/Pineapple" at bounding box center [585, 222] width 184 height 42
copy span "Mango/Strawberry/Banana/Melon/Pineapple"
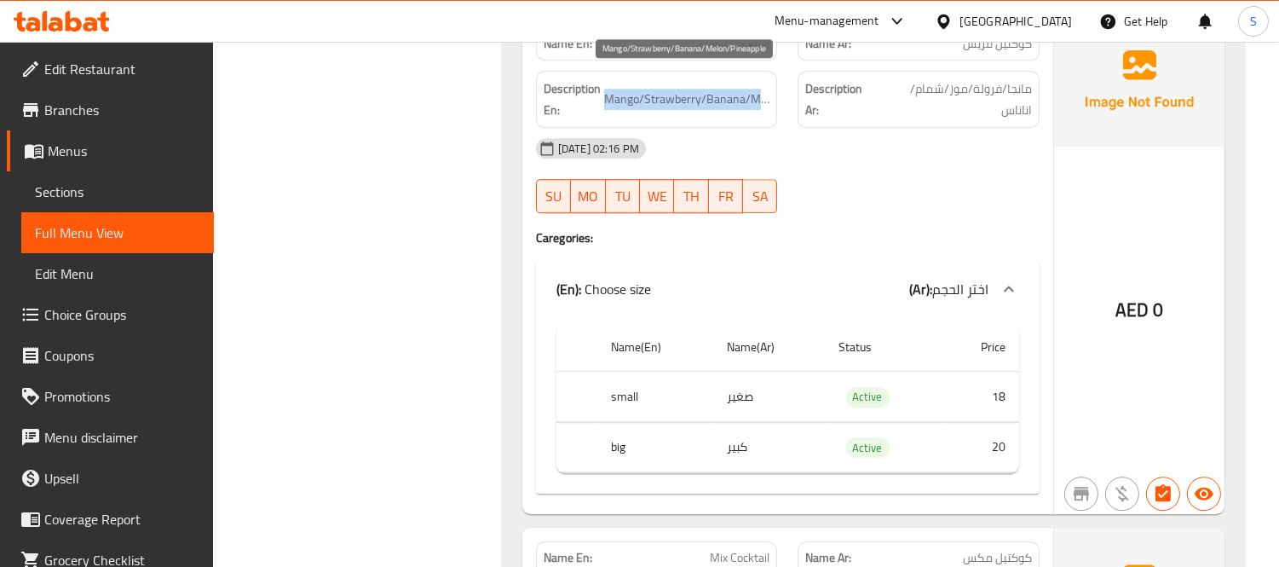
click at [769, 89] on span "Mango/Strawberry/Banana/Melon/Pineapple" at bounding box center [687, 99] width 166 height 21
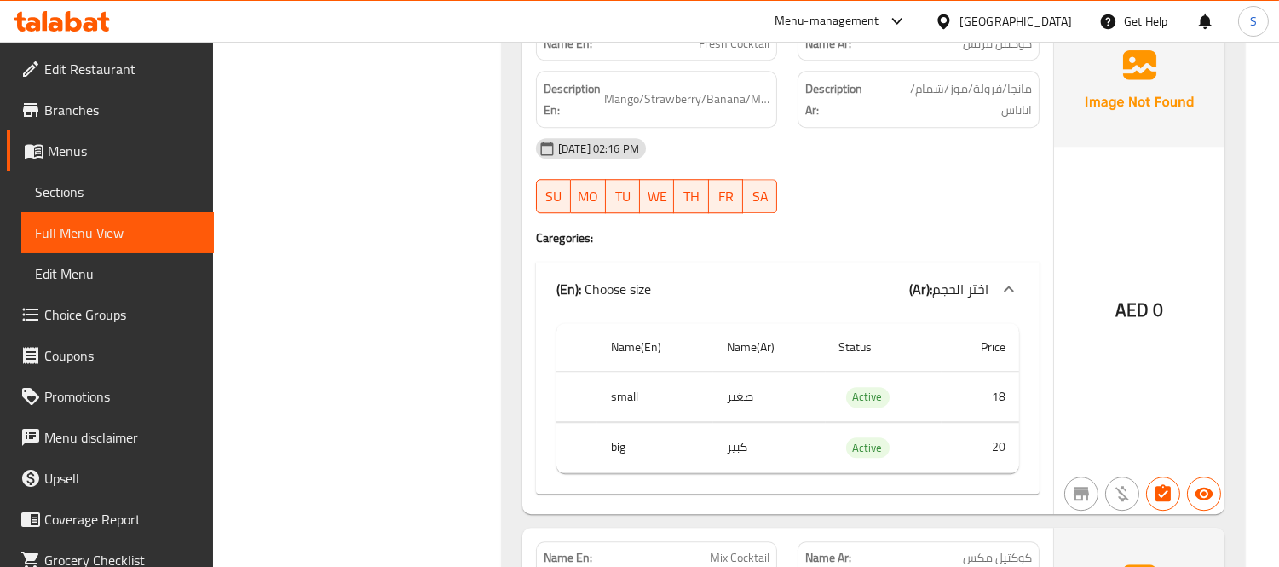
click at [1028, 103] on div "Description Ar: مانجا/فرولة/موز/شمام/اناناس" at bounding box center [919, 99] width 242 height 57
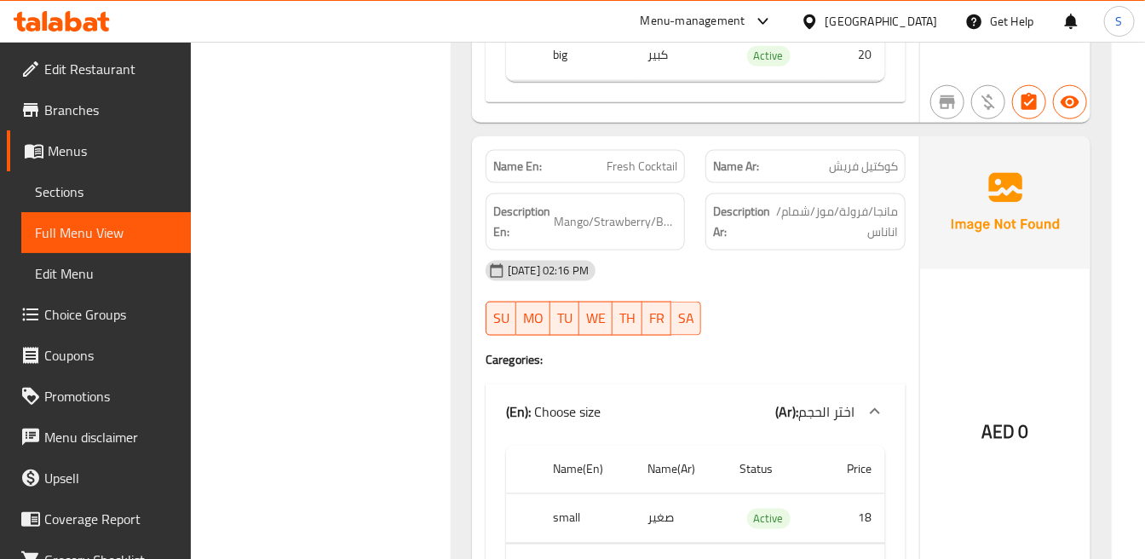
click at [921, 222] on img at bounding box center [1005, 202] width 170 height 133
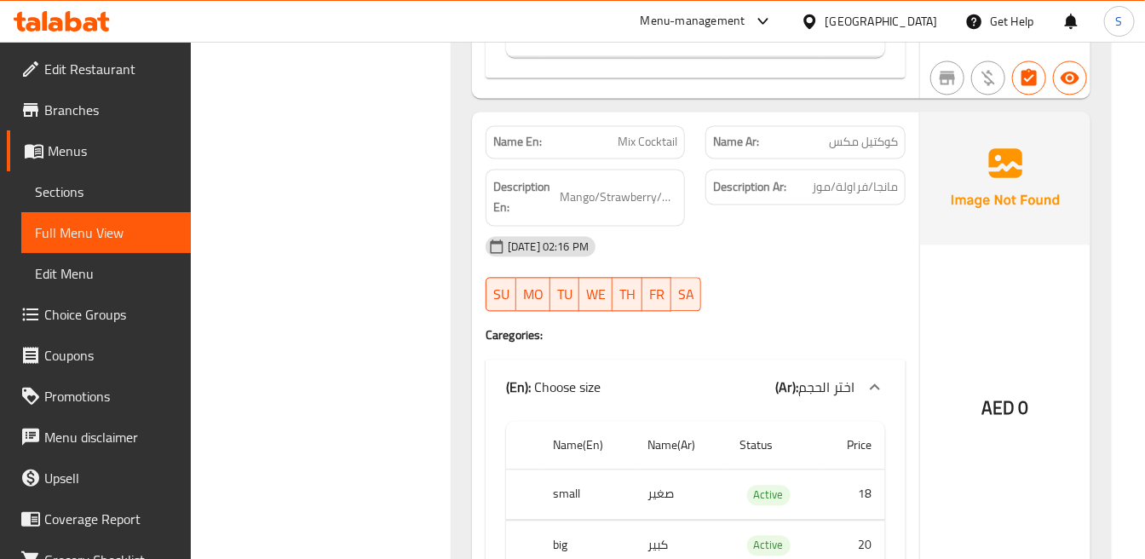
scroll to position [9127, 0]
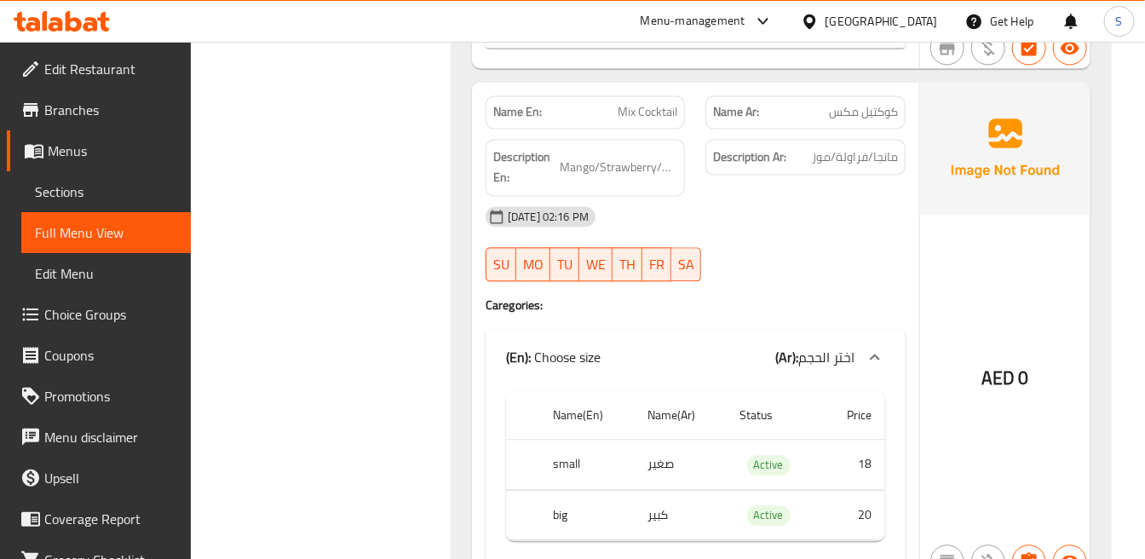
click at [858, 103] on span "كوكتيل مكس" at bounding box center [863, 112] width 69 height 18
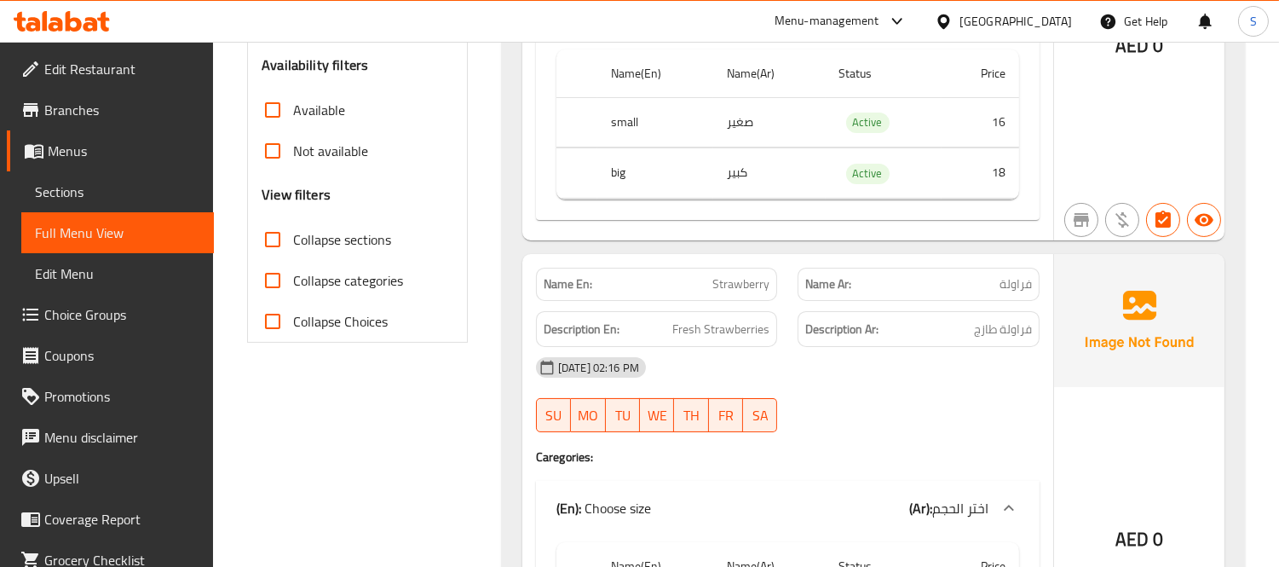
scroll to position [567, 0]
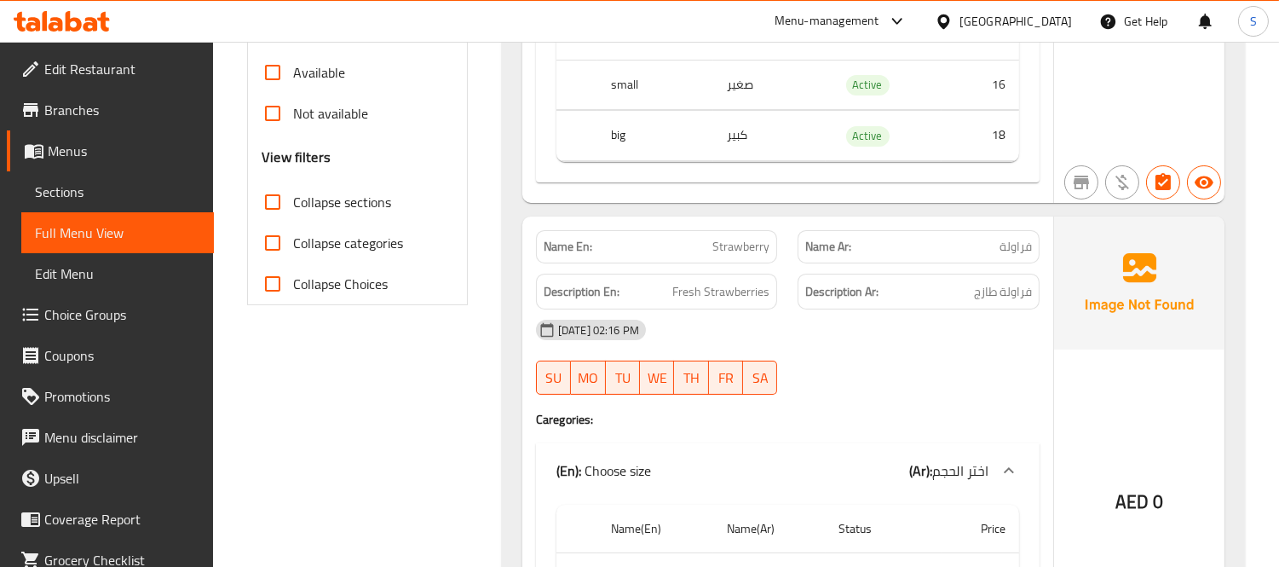
click at [324, 211] on span "Collapse sections" at bounding box center [342, 202] width 98 height 20
click at [293, 211] on input "Collapse sections" at bounding box center [272, 201] width 41 height 41
checkbox input "true"
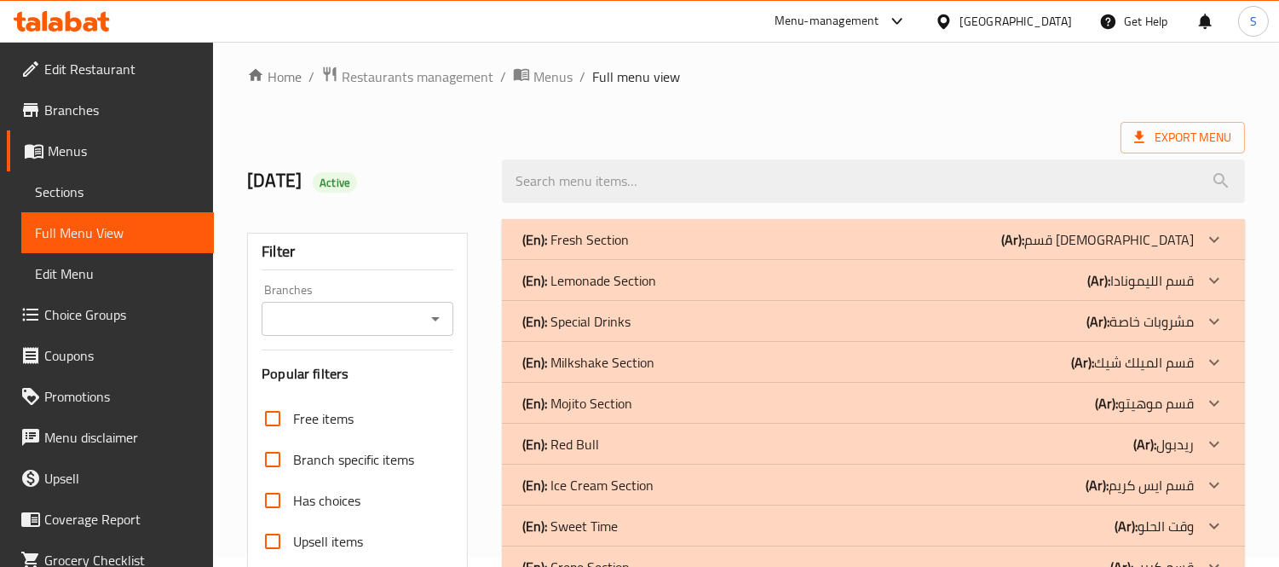
scroll to position [0, 0]
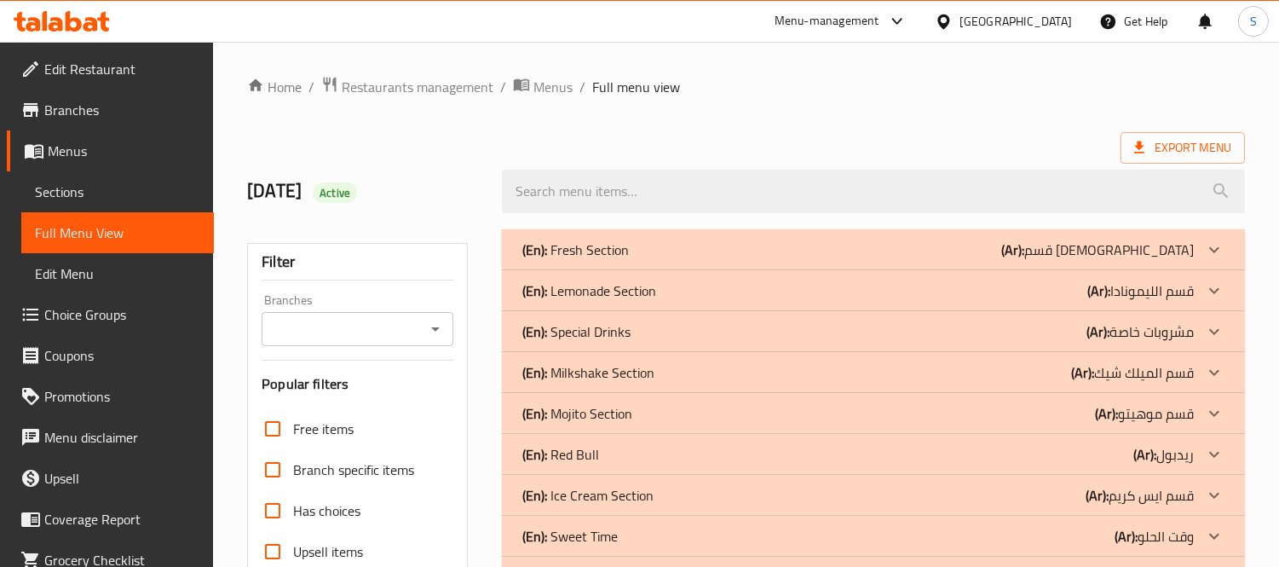
click at [648, 239] on div "(En): Fresh Section (Ar): قسم [DEMOGRAPHIC_DATA]" at bounding box center [873, 249] width 743 height 41
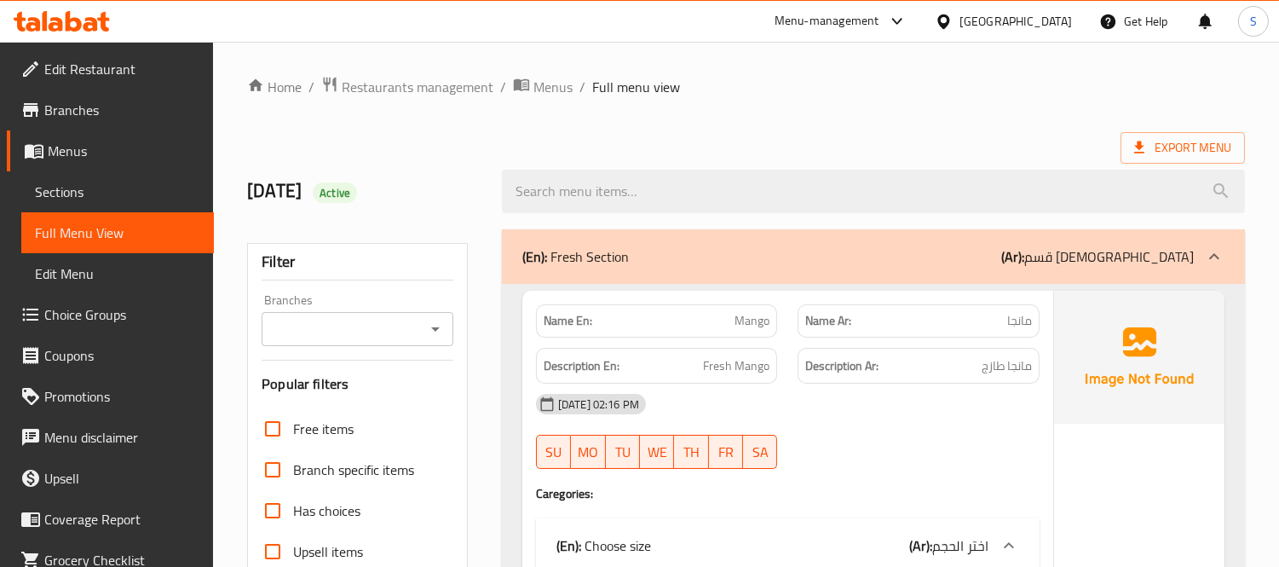
click at [966, 135] on div "Export Menu" at bounding box center [746, 148] width 998 height 32
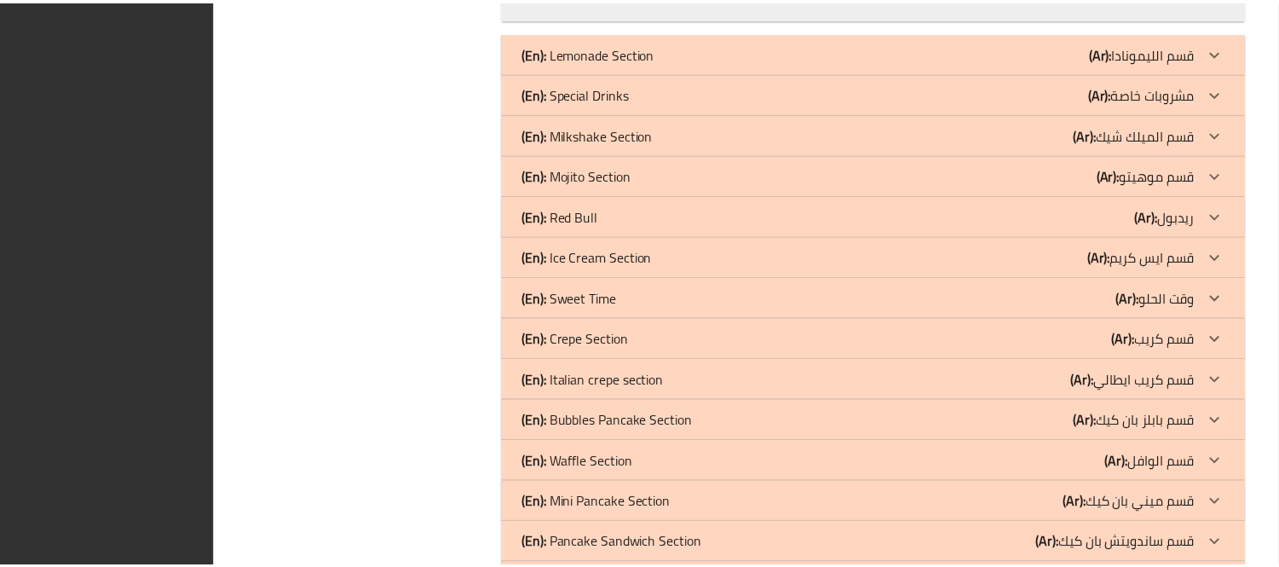
scroll to position [11533, 0]
